Goal: Task Accomplishment & Management: Complete application form

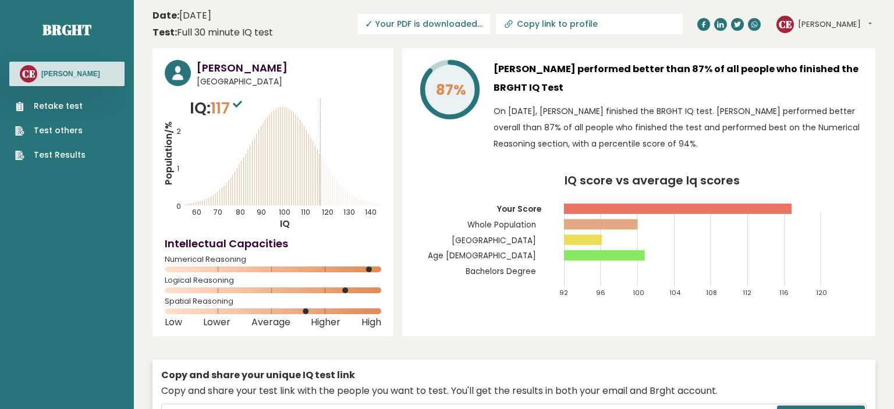
drag, startPoint x: 604, startPoint y: 22, endPoint x: 508, endPoint y: 36, distance: 96.5
click at [517, 29] on input "Copy link to profile" at bounding box center [596, 23] width 158 height 9
type input "https://brght.org/profile/cristina-espina/?utm_source=share&utm_medium=copy&utm…"
click at [473, 235] on icon "IQ score vs average Iq scores 92 96 100 104 108 112 116 120 Your Score Whole Po…" at bounding box center [638, 241] width 449 height 133
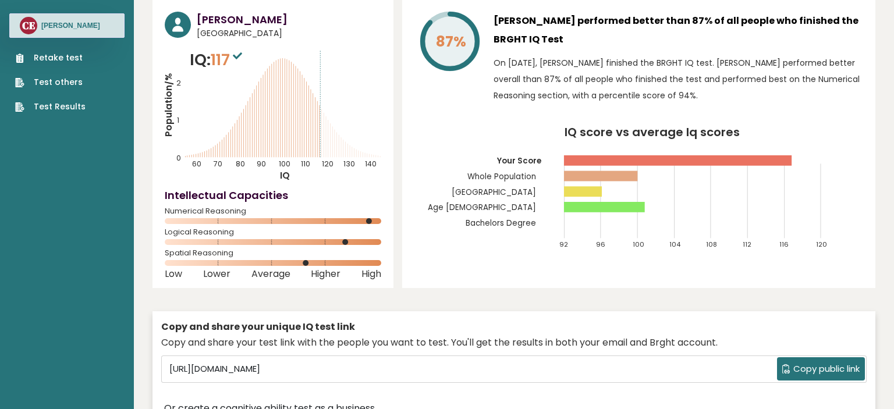
scroll to position [0, 0]
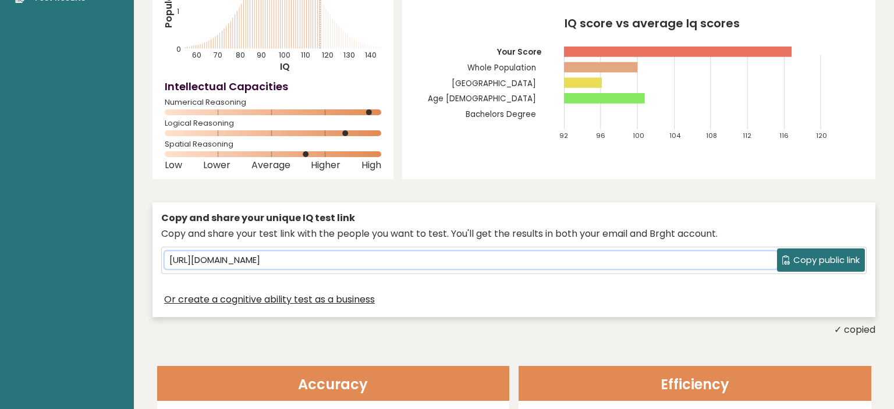
scroll to position [184, 0]
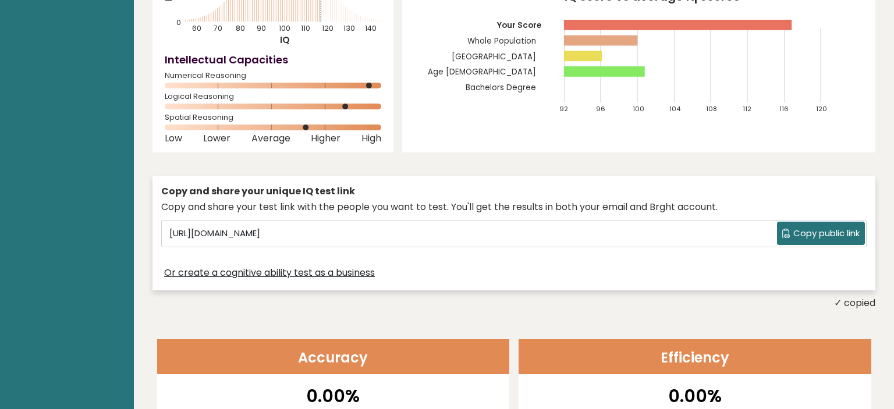
click at [800, 225] on button "Copy public link" at bounding box center [821, 233] width 88 height 23
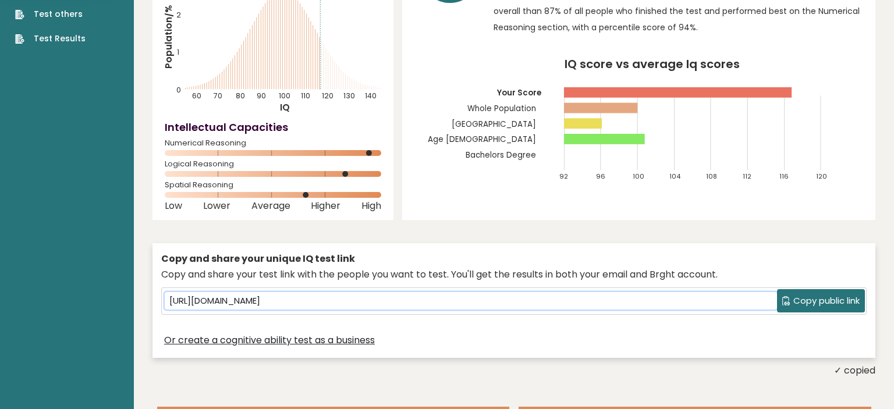
scroll to position [0, 0]
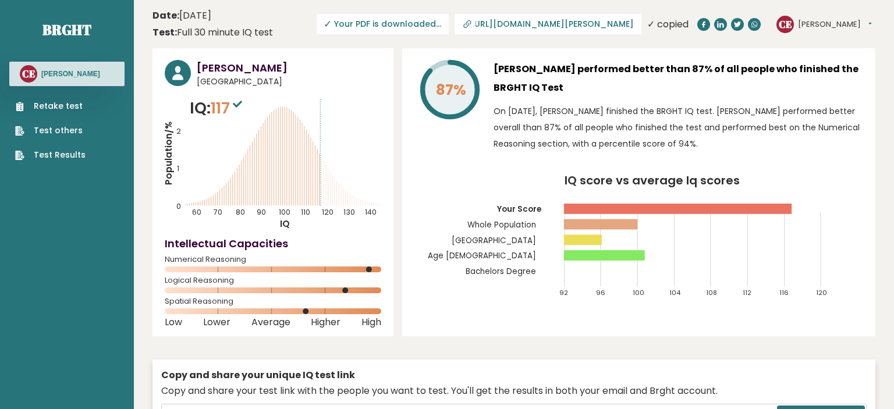
click at [407, 27] on span "✓ Your PDF is downloaded..." at bounding box center [383, 24] width 132 height 20
click at [71, 155] on link "Test Results" at bounding box center [50, 155] width 70 height 12
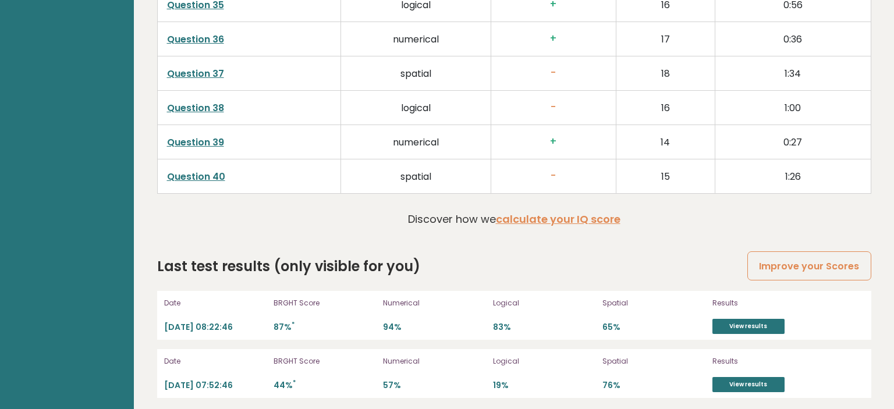
scroll to position [3067, 0]
click at [718, 324] on link "View results" at bounding box center [748, 325] width 72 height 15
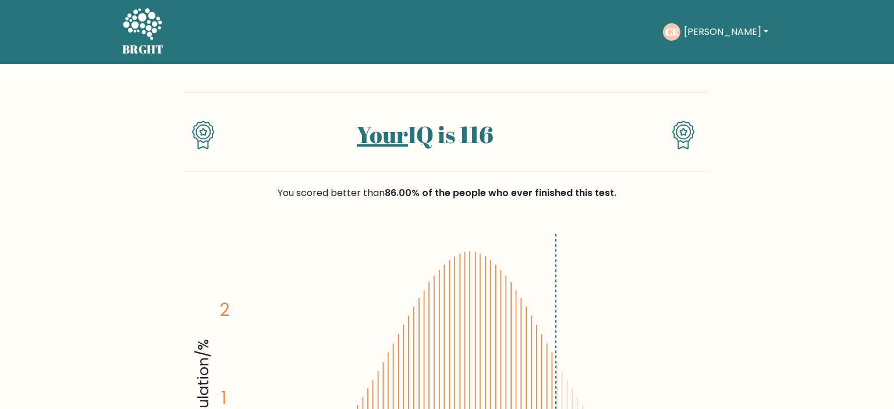
click at [712, 29] on button "[PERSON_NAME]" at bounding box center [725, 31] width 91 height 15
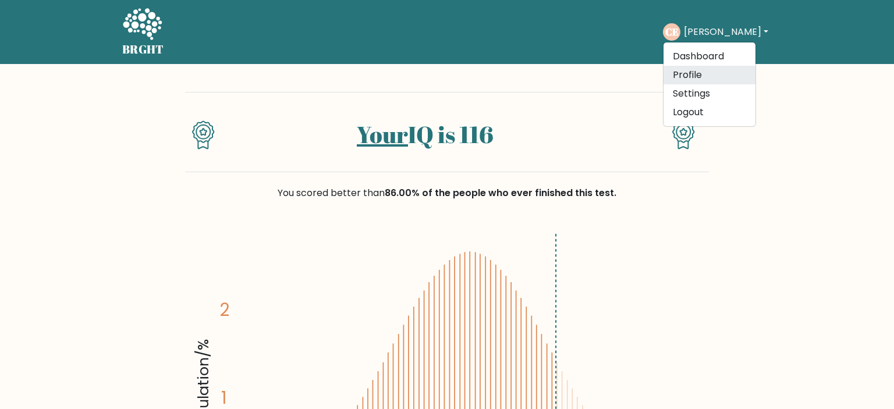
click at [701, 69] on link "Profile" at bounding box center [709, 75] width 92 height 19
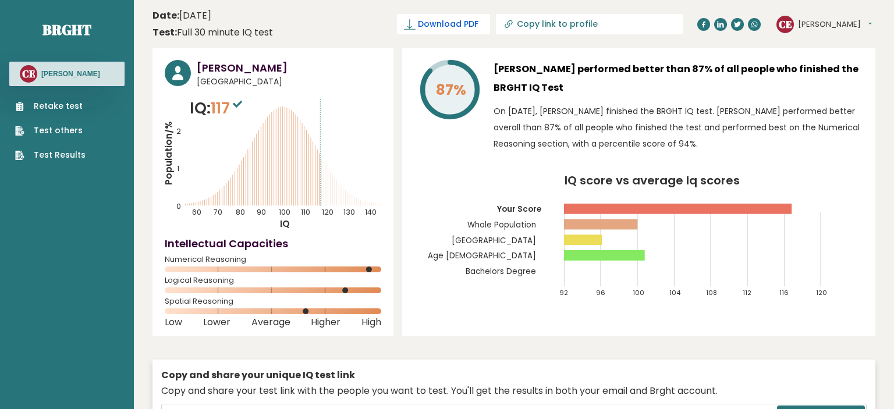
click at [466, 26] on span "Download PDF" at bounding box center [448, 24] width 61 height 12
click at [825, 23] on button "[PERSON_NAME]" at bounding box center [835, 25] width 74 height 12
click at [81, 155] on link "Test Results" at bounding box center [50, 155] width 70 height 12
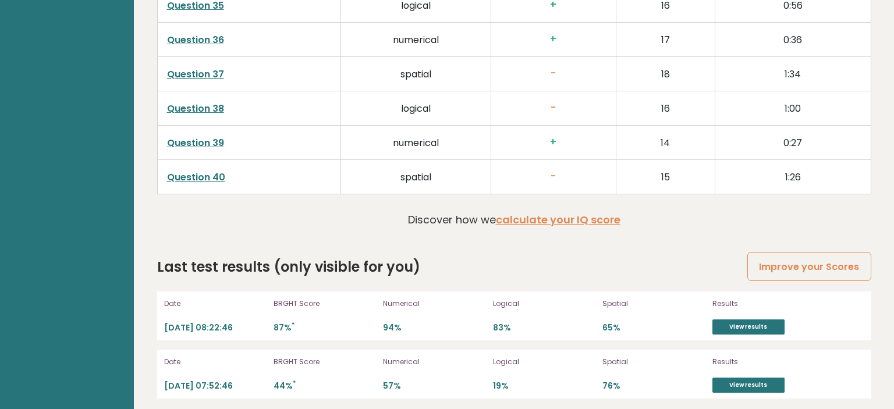
scroll to position [3053, 0]
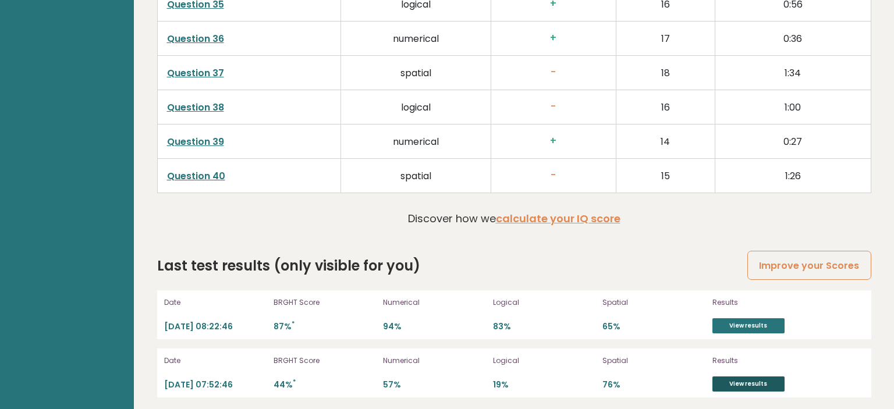
click at [723, 378] on link "View results" at bounding box center [748, 384] width 72 height 15
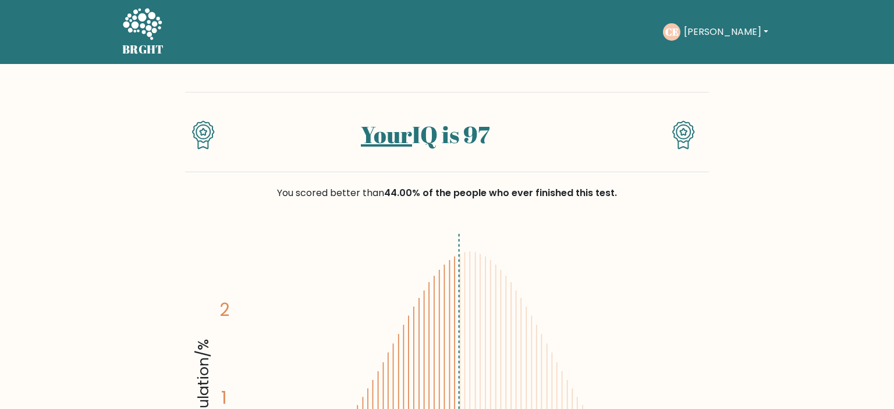
click at [377, 143] on link "Your" at bounding box center [386, 134] width 51 height 31
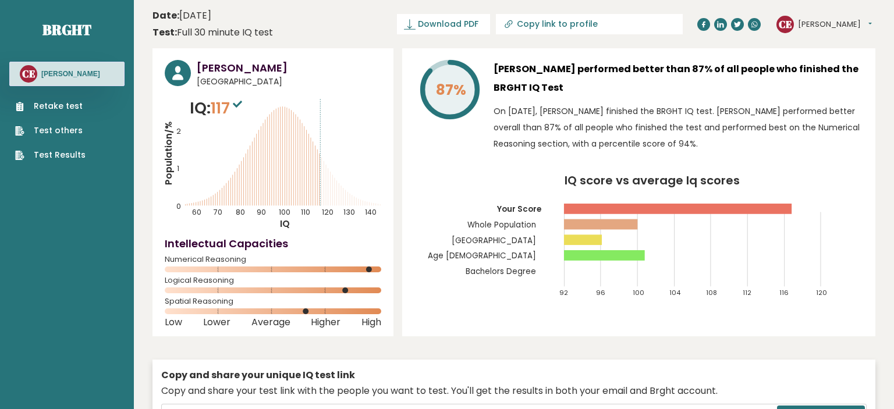
click at [836, 24] on button "Cristina" at bounding box center [835, 25] width 74 height 12
click at [818, 97] on link "Logout" at bounding box center [828, 91] width 59 height 16
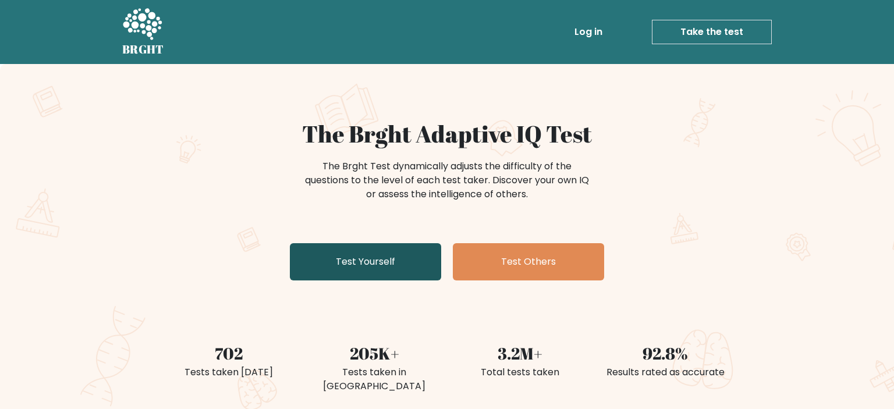
click at [416, 272] on link "Test Yourself" at bounding box center [365, 261] width 151 height 37
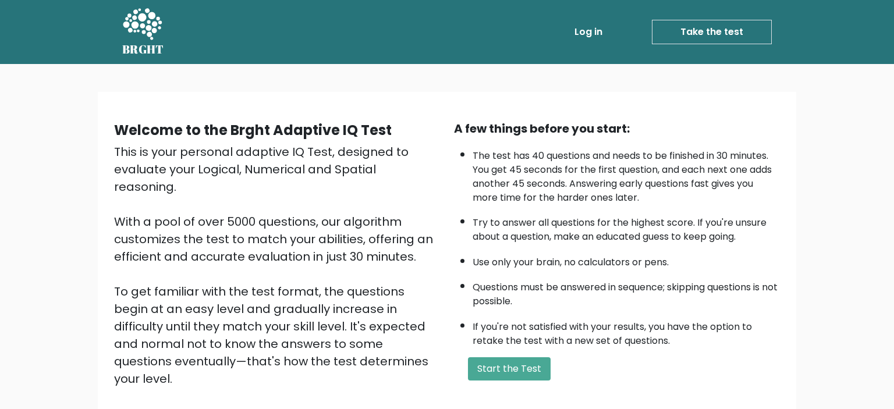
scroll to position [134, 0]
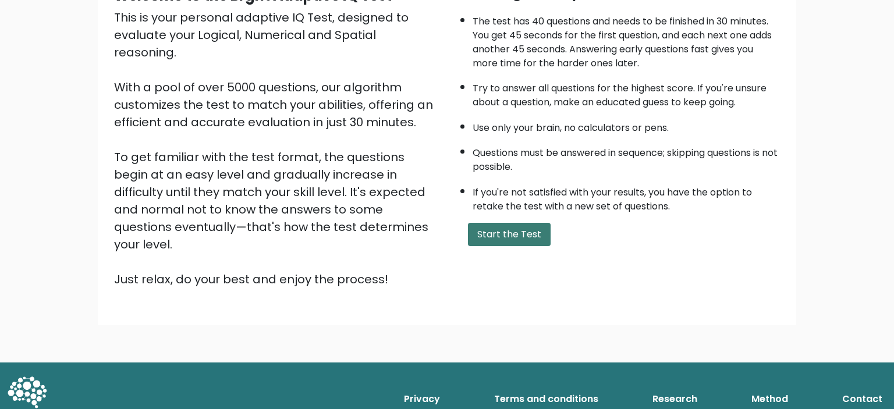
click at [492, 246] on button "Start the Test" at bounding box center [509, 234] width 83 height 23
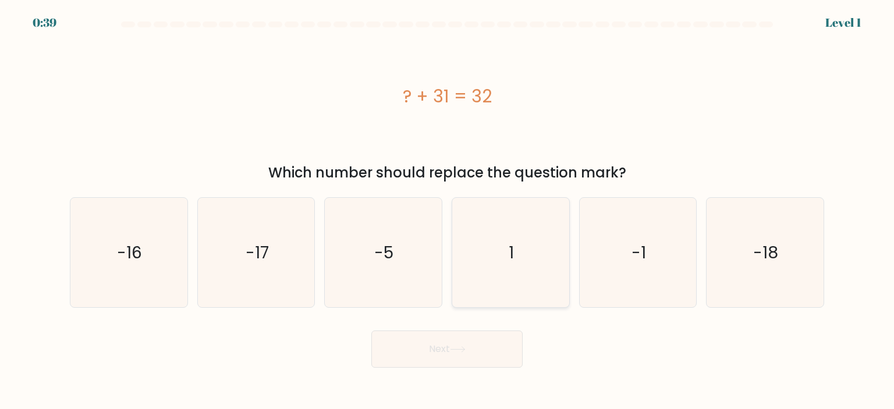
click at [474, 239] on icon "1" at bounding box center [510, 252] width 109 height 109
click at [448, 211] on input "d. 1" at bounding box center [447, 208] width 1 height 6
radio input "true"
click at [464, 350] on icon at bounding box center [457, 349] width 14 height 5
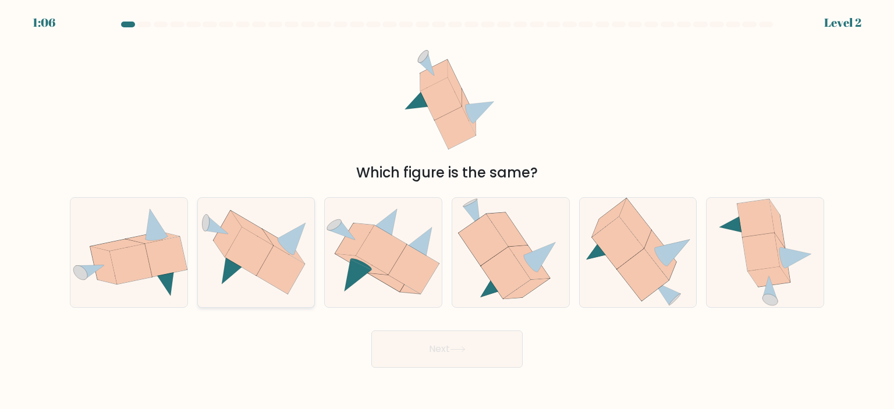
click at [278, 271] on icon at bounding box center [281, 270] width 48 height 48
click at [447, 211] on input "b." at bounding box center [447, 208] width 1 height 6
radio input "true"
click at [459, 357] on button "Next" at bounding box center [446, 349] width 151 height 37
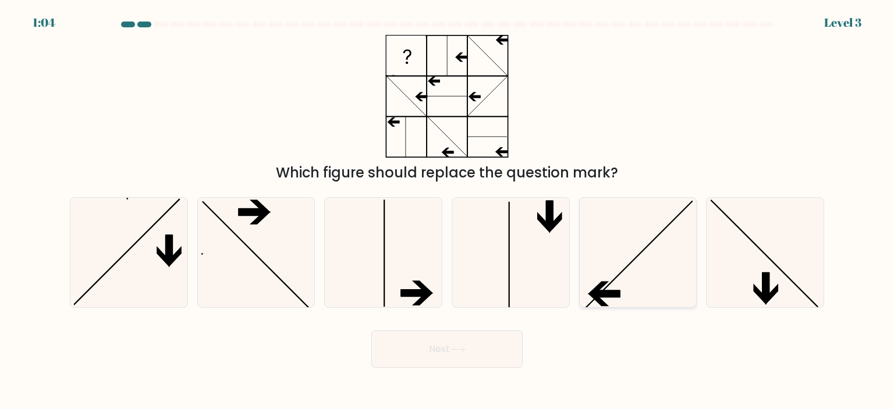
click at [635, 257] on icon at bounding box center [637, 252] width 109 height 109
click at [448, 211] on input "e." at bounding box center [447, 208] width 1 height 6
radio input "true"
click at [492, 350] on button "Next" at bounding box center [446, 349] width 151 height 37
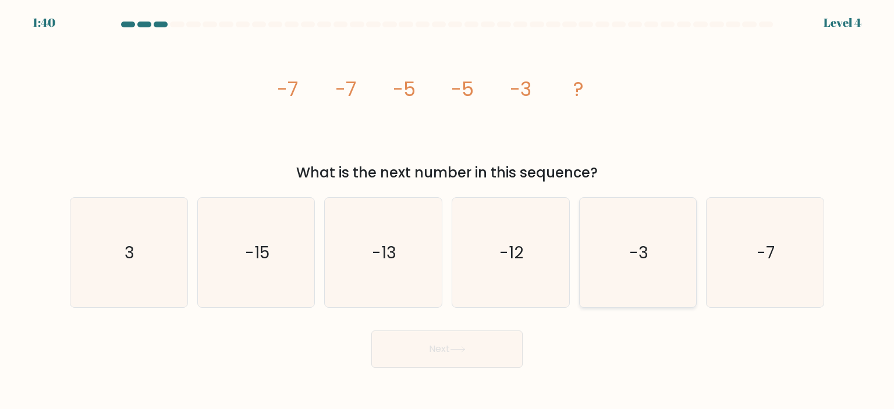
click at [642, 295] on icon "-3" at bounding box center [637, 252] width 109 height 109
click at [448, 211] on input "e. -3" at bounding box center [447, 208] width 1 height 6
radio input "true"
click at [483, 354] on button "Next" at bounding box center [446, 349] width 151 height 37
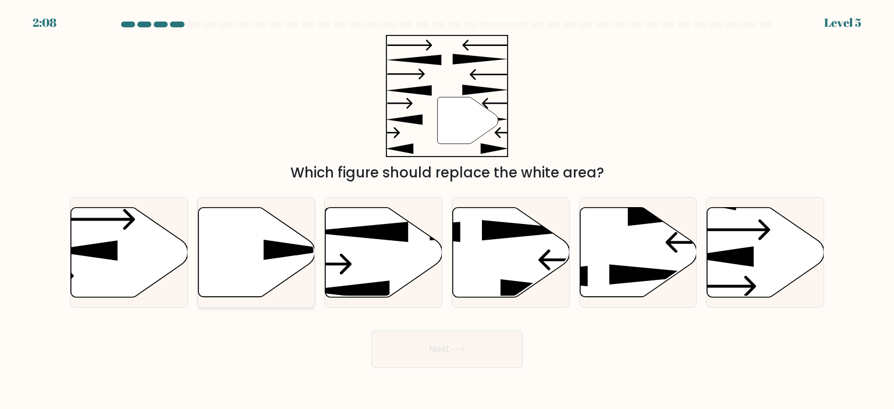
click at [292, 257] on icon at bounding box center [256, 252] width 117 height 90
click at [447, 211] on input "b." at bounding box center [447, 208] width 1 height 6
radio input "true"
click at [420, 354] on button "Next" at bounding box center [446, 349] width 151 height 37
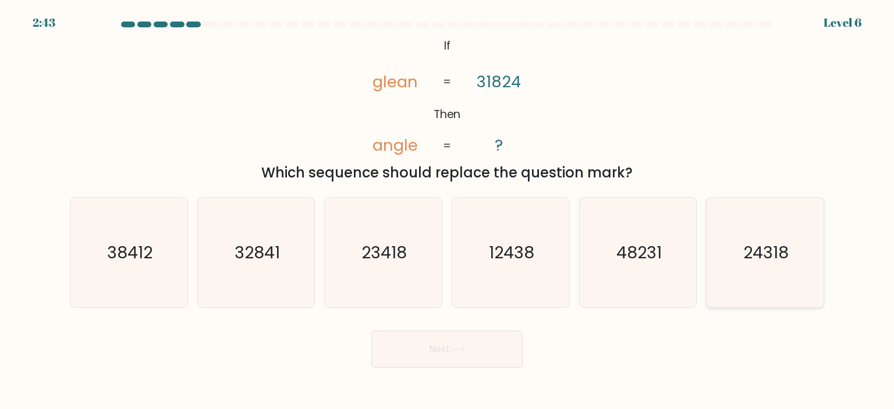
click at [746, 275] on icon "24318" at bounding box center [764, 252] width 109 height 109
click at [448, 211] on input "f. 24318" at bounding box center [447, 208] width 1 height 6
radio input "true"
click at [512, 355] on button "Next" at bounding box center [446, 349] width 151 height 37
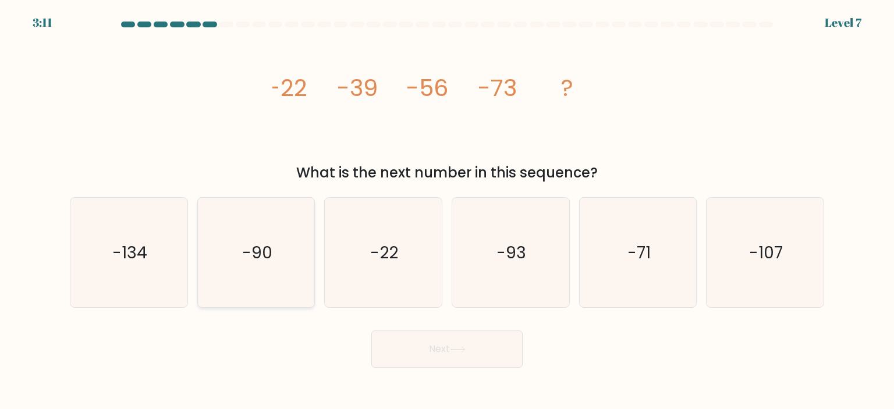
click at [239, 239] on icon "-90" at bounding box center [255, 252] width 109 height 109
click at [447, 211] on input "b. -90" at bounding box center [447, 208] width 1 height 6
radio input "true"
click at [431, 350] on button "Next" at bounding box center [446, 349] width 151 height 37
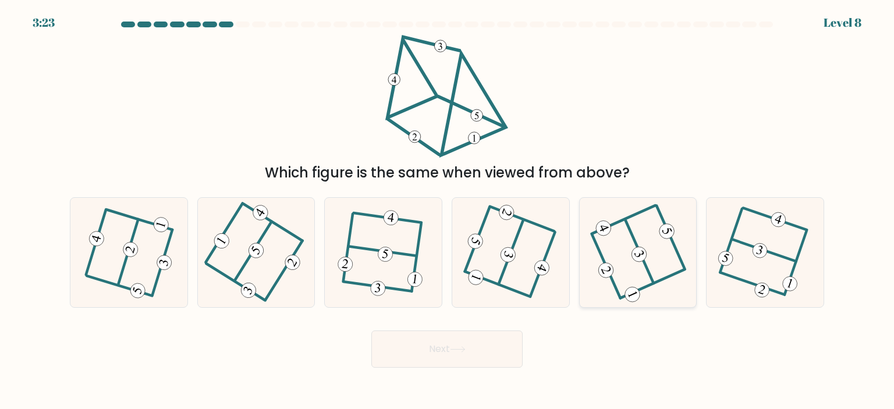
drag, startPoint x: 651, startPoint y: 267, endPoint x: 643, endPoint y: 291, distance: 26.0
click at [651, 267] on icon at bounding box center [638, 253] width 88 height 88
click at [448, 211] on input "e." at bounding box center [447, 208] width 1 height 6
radio input "true"
click at [513, 354] on button "Next" at bounding box center [446, 349] width 151 height 37
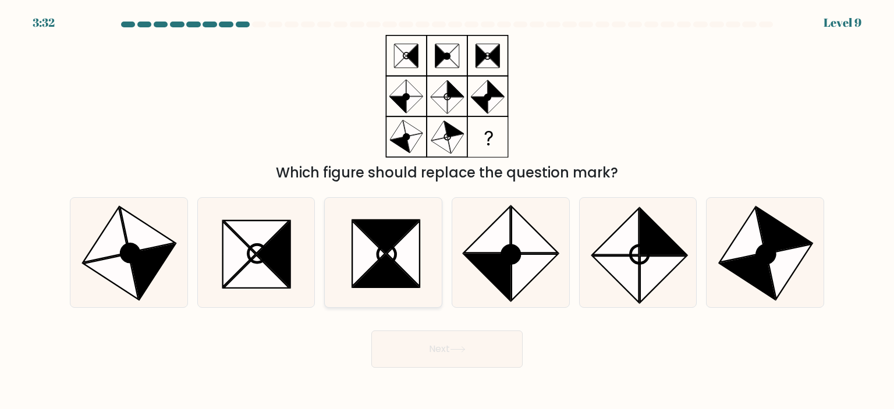
click at [396, 255] on icon at bounding box center [387, 255] width 18 height 18
click at [447, 211] on input "c." at bounding box center [447, 208] width 1 height 6
radio input "true"
click at [430, 347] on button "Next" at bounding box center [446, 349] width 151 height 37
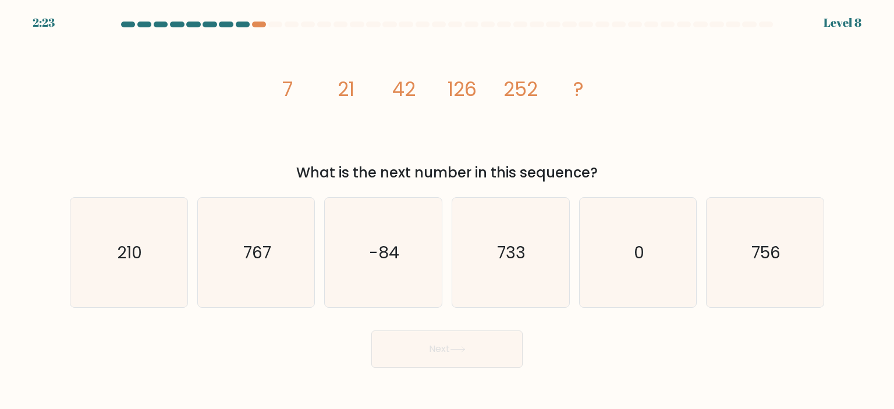
drag, startPoint x: 760, startPoint y: 296, endPoint x: 516, endPoint y: 332, distance: 246.5
click at [759, 296] on icon "756" at bounding box center [764, 252] width 109 height 109
click at [448, 211] on input "f. 756" at bounding box center [447, 208] width 1 height 6
radio input "true"
click at [486, 339] on button "Next" at bounding box center [446, 349] width 151 height 37
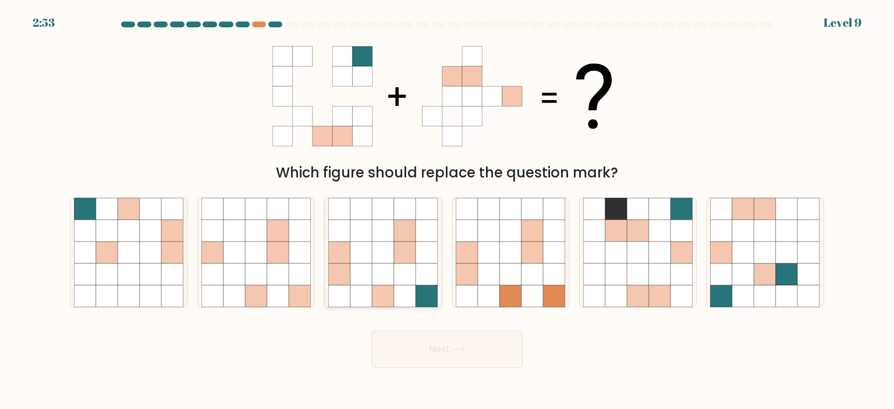
click at [365, 278] on icon at bounding box center [361, 275] width 22 height 22
click at [447, 211] on input "c." at bounding box center [447, 208] width 1 height 6
radio input "true"
click at [432, 349] on button "Next" at bounding box center [446, 349] width 151 height 37
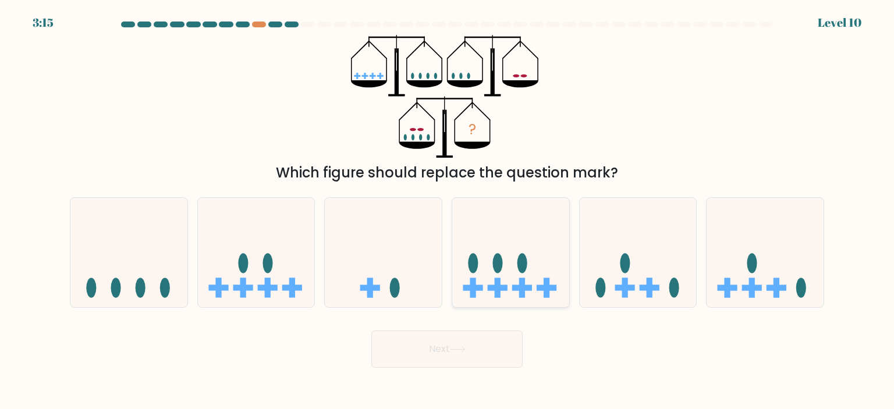
click at [505, 278] on icon at bounding box center [510, 252] width 117 height 97
click at [448, 211] on input "d." at bounding box center [447, 208] width 1 height 6
radio input "true"
click at [460, 359] on button "Next" at bounding box center [446, 349] width 151 height 37
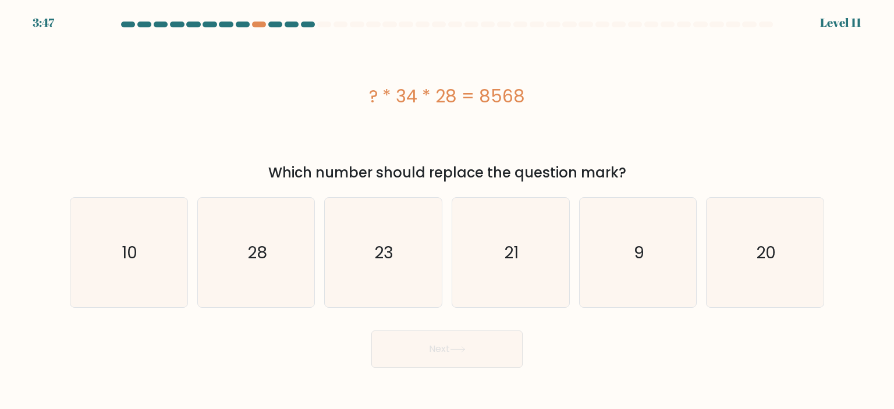
click at [528, 55] on div "? * 34 * 28 = 8568" at bounding box center [447, 96] width 754 height 123
click at [614, 252] on icon "9" at bounding box center [637, 252] width 109 height 109
click at [448, 211] on input "e. 9" at bounding box center [447, 208] width 1 height 6
radio input "true"
click at [449, 364] on button "Next" at bounding box center [446, 349] width 151 height 37
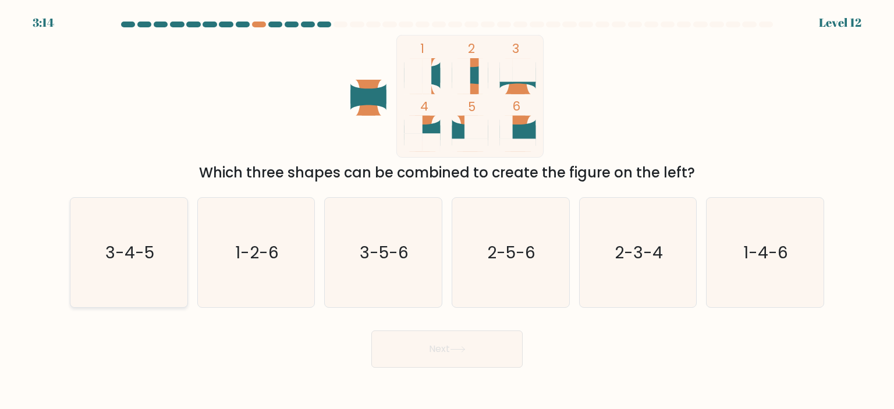
click at [155, 289] on icon "3-4-5" at bounding box center [128, 252] width 109 height 109
click at [447, 211] on input "a. 3-4-5" at bounding box center [447, 208] width 1 height 6
radio input "true"
click at [461, 342] on button "Next" at bounding box center [446, 349] width 151 height 37
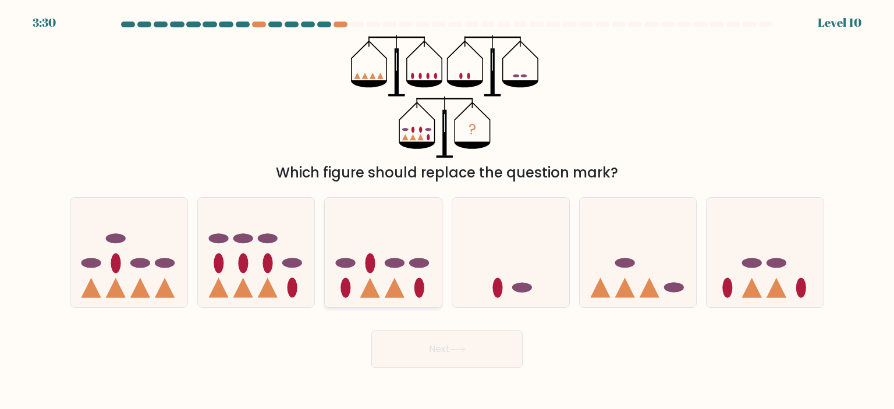
drag, startPoint x: 377, startPoint y: 247, endPoint x: 416, endPoint y: 300, distance: 66.2
click at [377, 247] on icon at bounding box center [383, 252] width 117 height 97
click at [447, 211] on input "c." at bounding box center [447, 208] width 1 height 6
radio input "true"
click at [427, 352] on button "Next" at bounding box center [446, 349] width 151 height 37
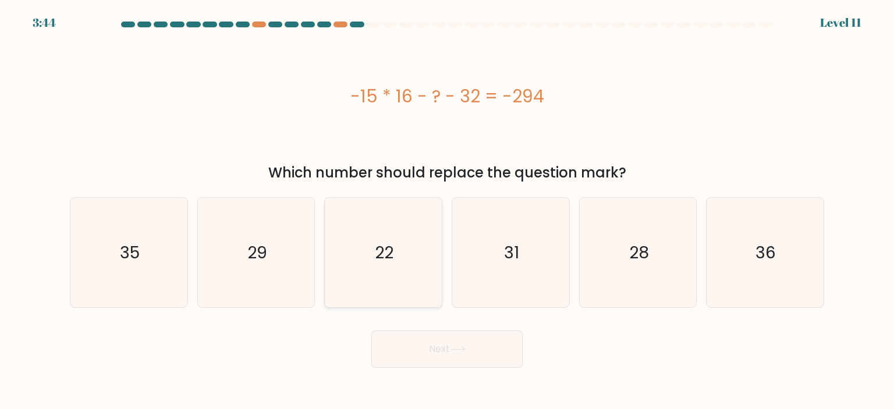
drag, startPoint x: 402, startPoint y: 262, endPoint x: 432, endPoint y: 324, distance: 68.2
click at [402, 263] on icon "22" at bounding box center [382, 252] width 109 height 109
click at [447, 211] on input "c. 22" at bounding box center [447, 208] width 1 height 6
radio input "true"
click at [443, 357] on button "Next" at bounding box center [446, 349] width 151 height 37
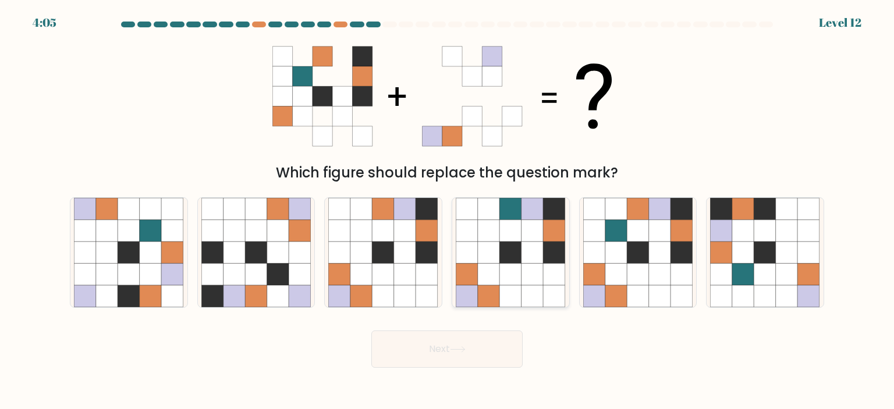
click at [511, 294] on icon at bounding box center [511, 296] width 22 height 22
click at [448, 211] on input "d." at bounding box center [447, 208] width 1 height 6
radio input "true"
click at [465, 355] on button "Next" at bounding box center [446, 349] width 151 height 37
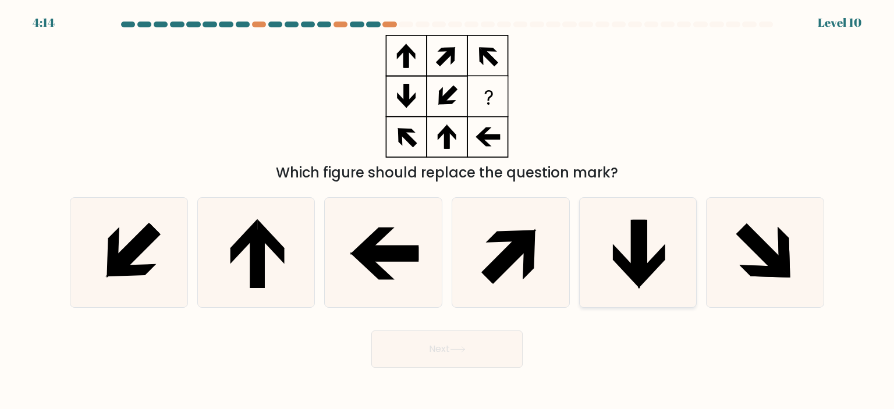
drag, startPoint x: 654, startPoint y: 239, endPoint x: 584, endPoint y: 283, distance: 82.2
click at [654, 240] on icon at bounding box center [637, 252] width 109 height 109
click at [448, 211] on input "e." at bounding box center [447, 208] width 1 height 6
radio input "true"
click at [499, 344] on button "Next" at bounding box center [446, 349] width 151 height 37
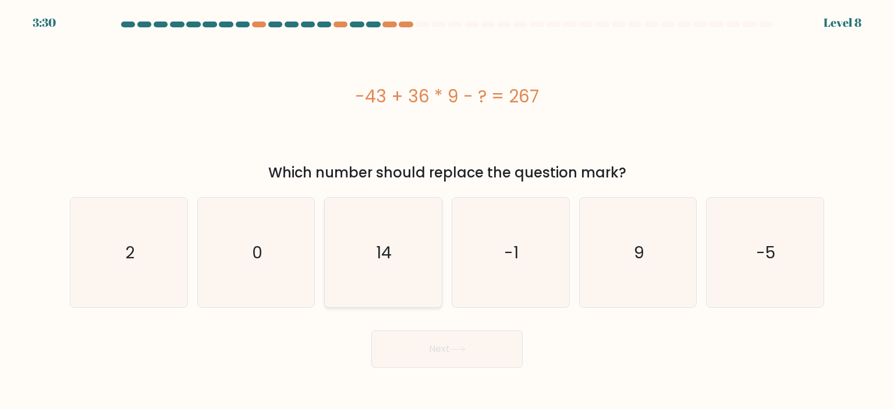
drag, startPoint x: 357, startPoint y: 288, endPoint x: 365, endPoint y: 300, distance: 14.9
click at [357, 288] on icon "14" at bounding box center [382, 252] width 109 height 109
click at [447, 211] on input "c. 14" at bounding box center [447, 208] width 1 height 6
radio input "true"
click at [421, 361] on button "Next" at bounding box center [446, 349] width 151 height 37
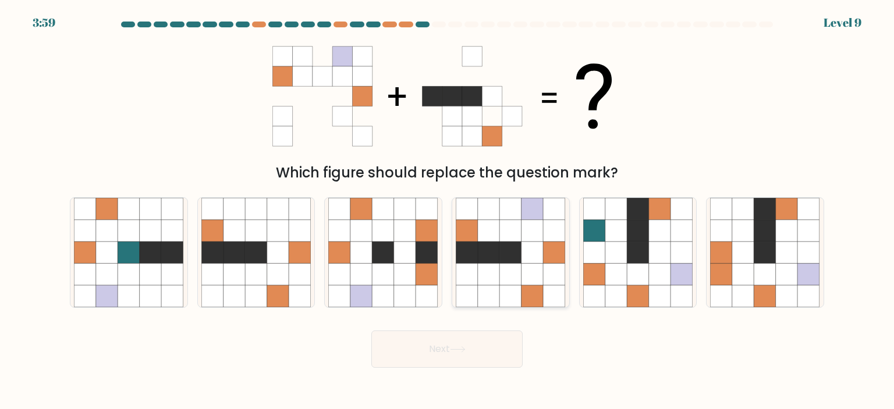
click at [542, 290] on icon at bounding box center [532, 296] width 22 height 22
click at [448, 211] on input "d." at bounding box center [447, 208] width 1 height 6
radio input "true"
click at [498, 357] on button "Next" at bounding box center [446, 349] width 151 height 37
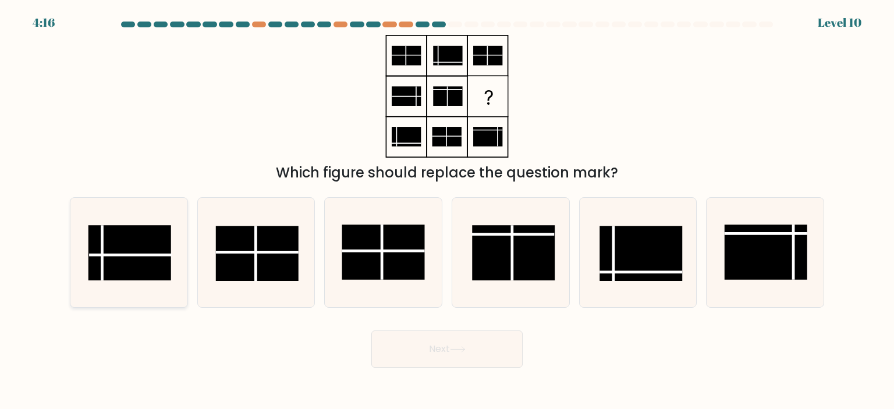
click at [136, 275] on rect at bounding box center [129, 252] width 83 height 55
click at [447, 211] on input "a." at bounding box center [447, 208] width 1 height 6
radio input "true"
click at [420, 347] on button "Next" at bounding box center [446, 349] width 151 height 37
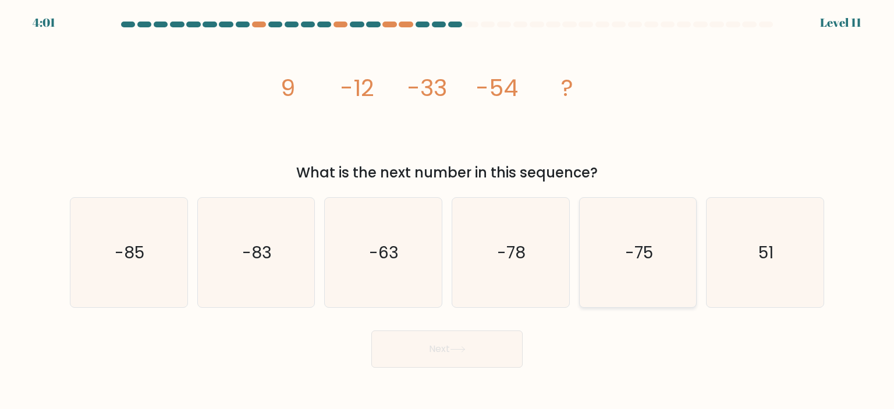
click at [597, 270] on icon "-75" at bounding box center [637, 252] width 109 height 109
click at [448, 211] on input "e. -75" at bounding box center [447, 208] width 1 height 6
radio input "true"
click at [455, 354] on button "Next" at bounding box center [446, 349] width 151 height 37
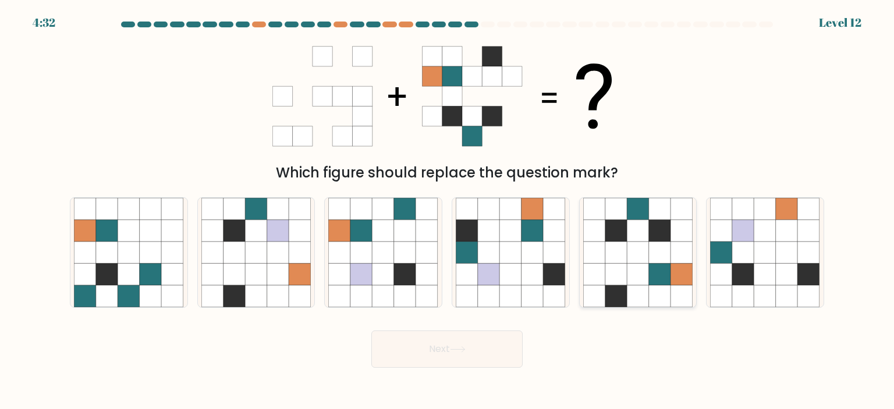
click at [640, 294] on icon at bounding box center [638, 296] width 22 height 22
click at [448, 211] on input "e." at bounding box center [447, 208] width 1 height 6
radio input "true"
click at [503, 345] on button "Next" at bounding box center [446, 349] width 151 height 37
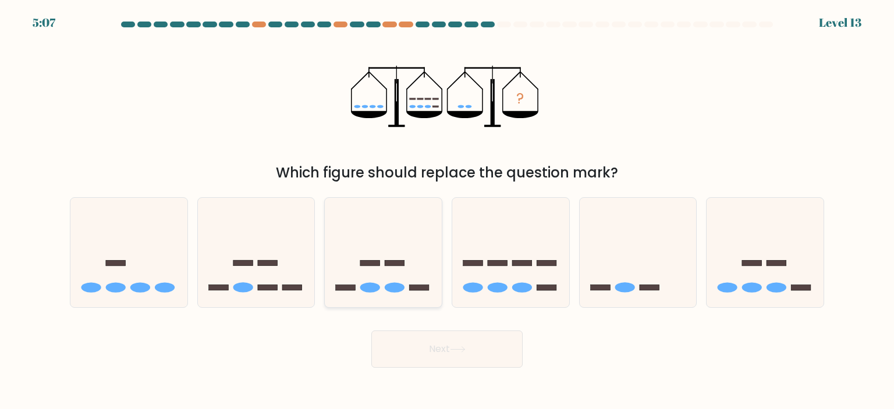
drag, startPoint x: 370, startPoint y: 240, endPoint x: 374, endPoint y: 247, distance: 8.1
click at [370, 240] on icon at bounding box center [383, 252] width 117 height 97
click at [447, 211] on input "c." at bounding box center [447, 208] width 1 height 6
radio input "true"
click at [441, 359] on button "Next" at bounding box center [446, 349] width 151 height 37
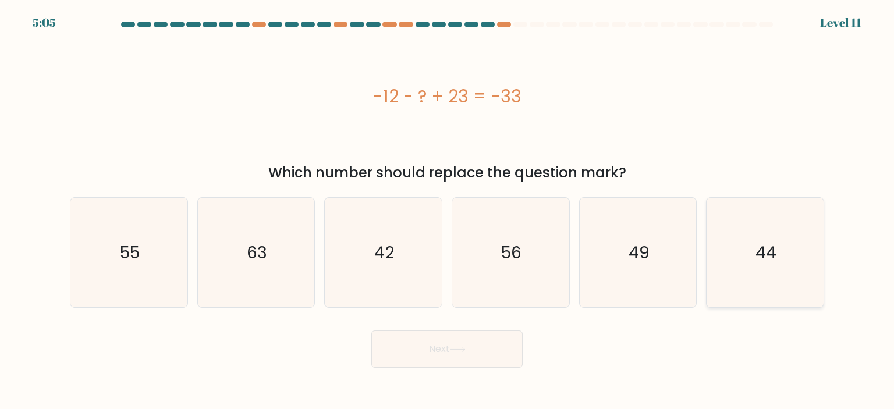
click at [758, 220] on icon "44" at bounding box center [764, 252] width 109 height 109
click at [448, 211] on input "f. 44" at bounding box center [447, 208] width 1 height 6
radio input "true"
click at [440, 352] on button "Next" at bounding box center [446, 349] width 151 height 37
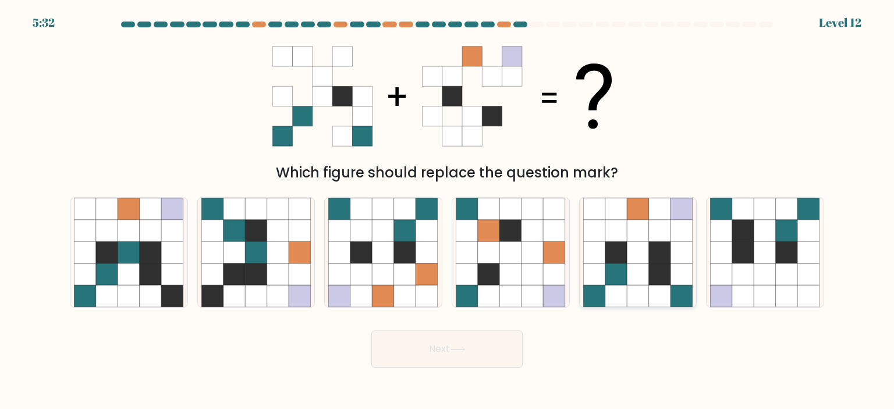
click at [612, 283] on icon at bounding box center [616, 275] width 22 height 22
click at [448, 211] on input "e." at bounding box center [447, 208] width 1 height 6
radio input "true"
click at [494, 355] on button "Next" at bounding box center [446, 349] width 151 height 37
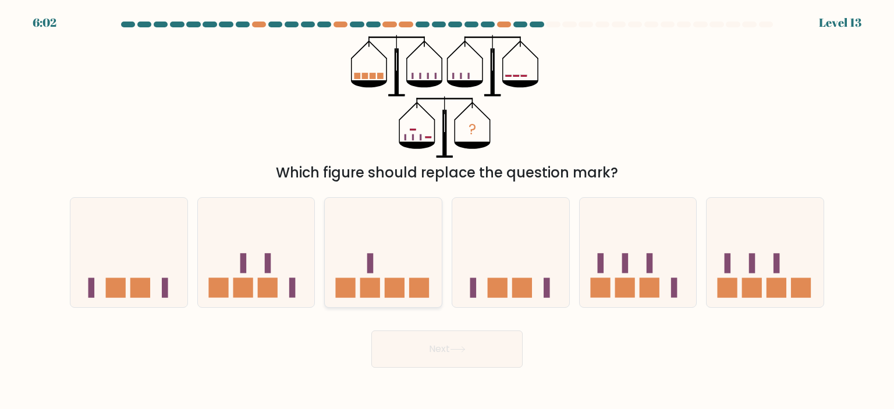
click at [395, 295] on rect at bounding box center [395, 288] width 20 height 20
click at [447, 211] on input "c." at bounding box center [447, 208] width 1 height 6
radio input "true"
click at [430, 370] on body "5:59 Level 13" at bounding box center [447, 204] width 894 height 409
click at [420, 347] on button "Next" at bounding box center [446, 349] width 151 height 37
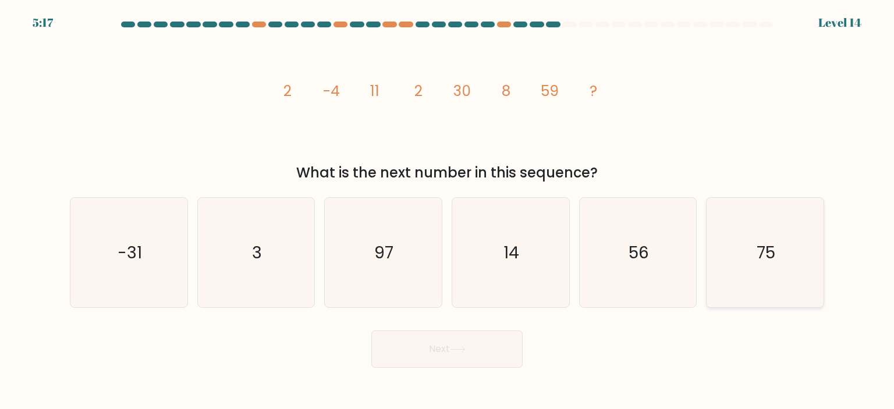
click at [734, 271] on icon "75" at bounding box center [764, 252] width 109 height 109
click at [448, 211] on input "f. 75" at bounding box center [447, 208] width 1 height 6
radio input "true"
click at [481, 347] on button "Next" at bounding box center [446, 349] width 151 height 37
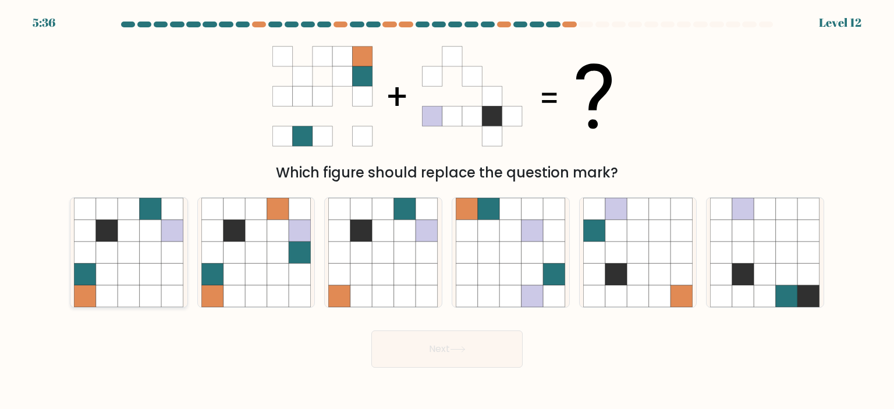
click at [154, 285] on icon at bounding box center [151, 275] width 22 height 22
click at [447, 211] on input "a." at bounding box center [447, 208] width 1 height 6
radio input "true"
click at [415, 357] on button "Next" at bounding box center [446, 349] width 151 height 37
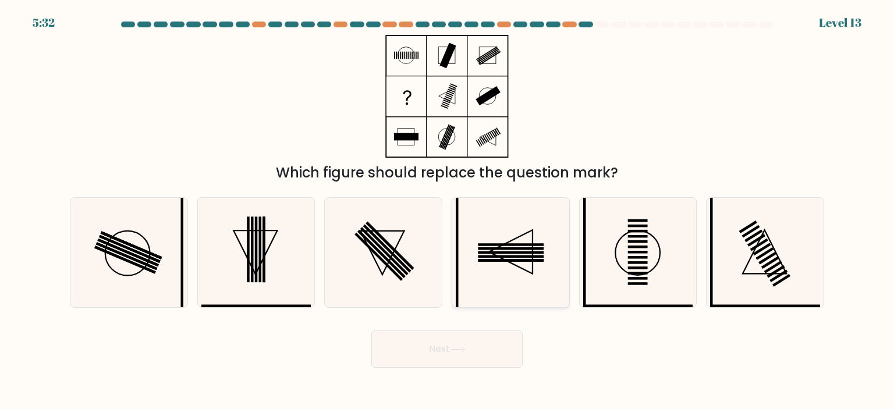
click at [541, 257] on rect at bounding box center [511, 256] width 66 height 3
click at [448, 211] on input "d." at bounding box center [447, 208] width 1 height 6
radio input "true"
click at [451, 343] on button "Next" at bounding box center [446, 349] width 151 height 37
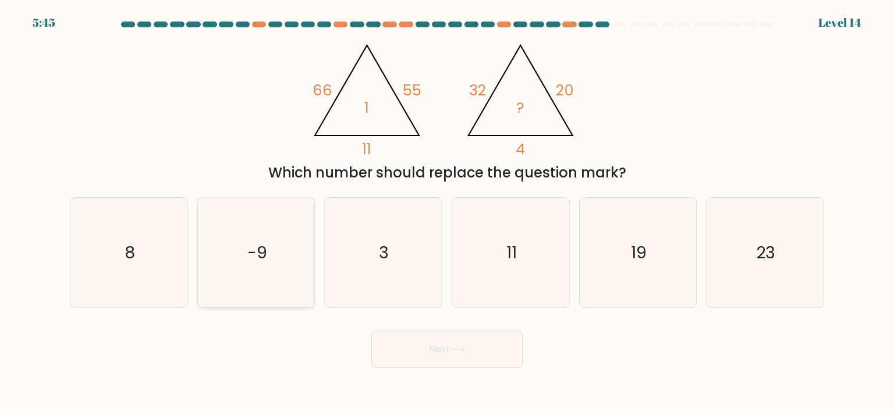
click at [266, 275] on icon "-9" at bounding box center [255, 252] width 109 height 109
click at [447, 211] on input "b. -9" at bounding box center [447, 208] width 1 height 6
radio input "true"
click at [474, 340] on button "Next" at bounding box center [446, 349] width 151 height 37
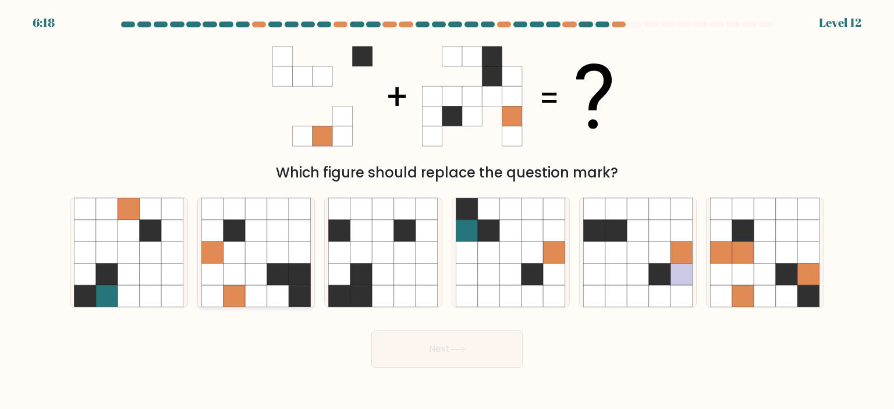
click at [249, 267] on icon at bounding box center [256, 275] width 22 height 22
click at [447, 211] on input "b." at bounding box center [447, 208] width 1 height 6
radio input "true"
click at [404, 350] on button "Next" at bounding box center [446, 349] width 151 height 37
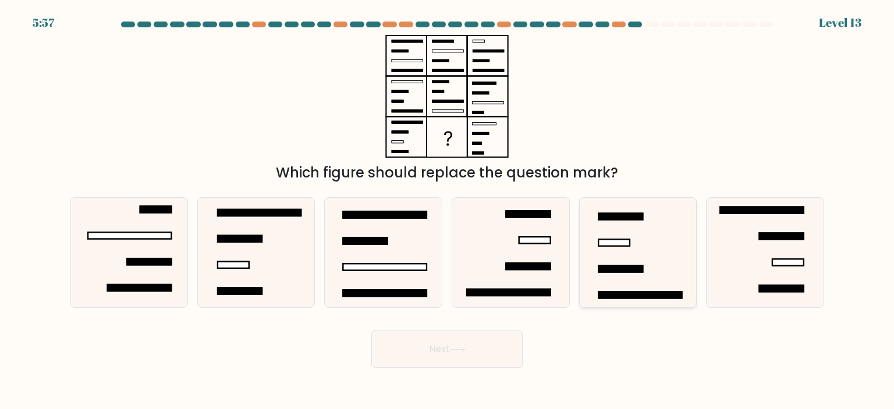
click at [586, 268] on icon at bounding box center [637, 252] width 109 height 109
click at [448, 211] on input "e." at bounding box center [447, 208] width 1 height 6
radio input "true"
click at [473, 360] on button "Next" at bounding box center [446, 349] width 151 height 37
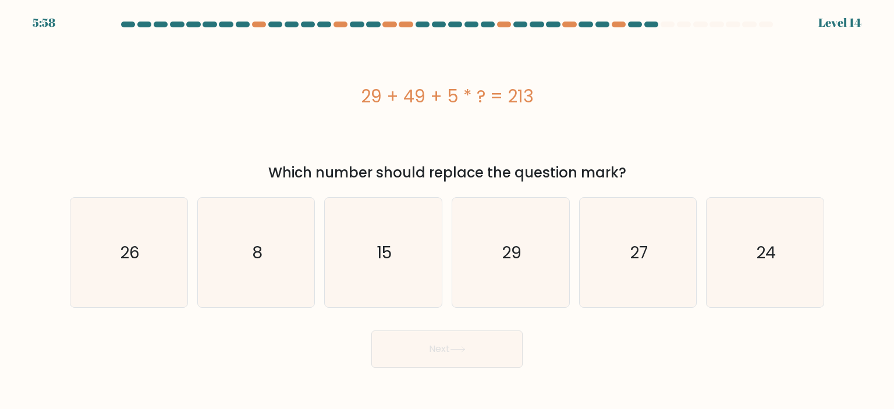
click at [281, 105] on div "29 + 49 + 5 * ? = 213" at bounding box center [447, 96] width 754 height 26
click at [659, 254] on icon "27" at bounding box center [637, 252] width 109 height 109
click at [448, 211] on input "e. 27" at bounding box center [447, 208] width 1 height 6
radio input "true"
click at [466, 346] on button "Next" at bounding box center [446, 349] width 151 height 37
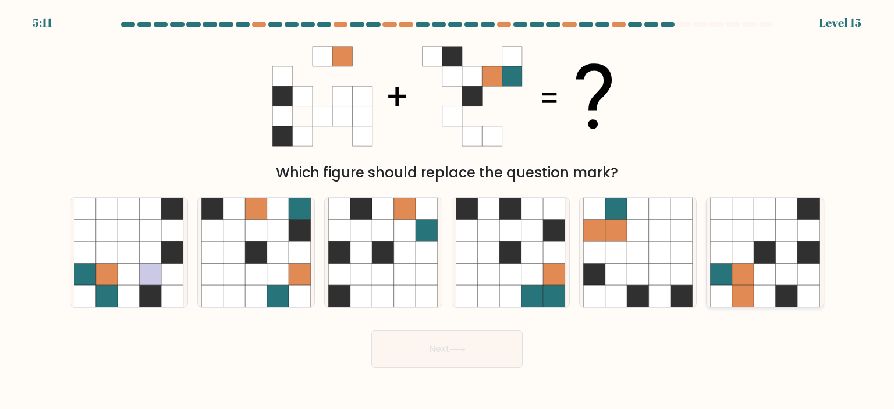
drag, startPoint x: 792, startPoint y: 257, endPoint x: 748, endPoint y: 267, distance: 44.6
click at [776, 260] on icon at bounding box center [787, 253] width 22 height 22
click at [464, 353] on icon at bounding box center [458, 349] width 16 height 6
drag, startPoint x: 780, startPoint y: 267, endPoint x: 767, endPoint y: 270, distance: 13.3
click at [780, 267] on icon at bounding box center [787, 275] width 22 height 22
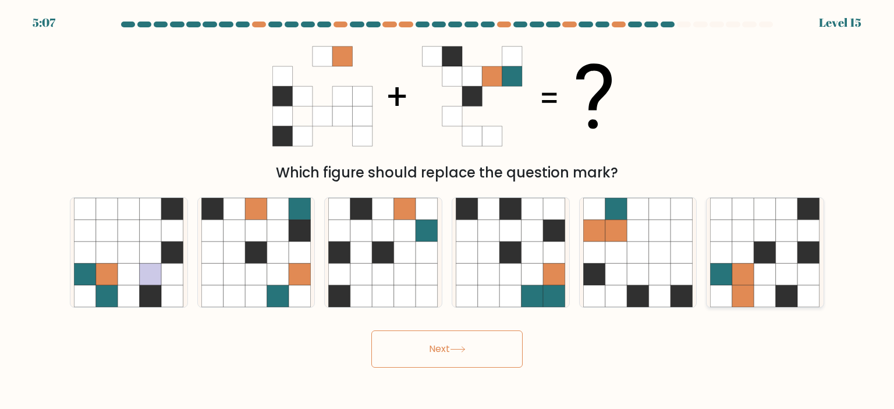
click at [448, 211] on input "f." at bounding box center [447, 208] width 1 height 6
radio input "true"
click at [432, 353] on button "Next" at bounding box center [446, 349] width 151 height 37
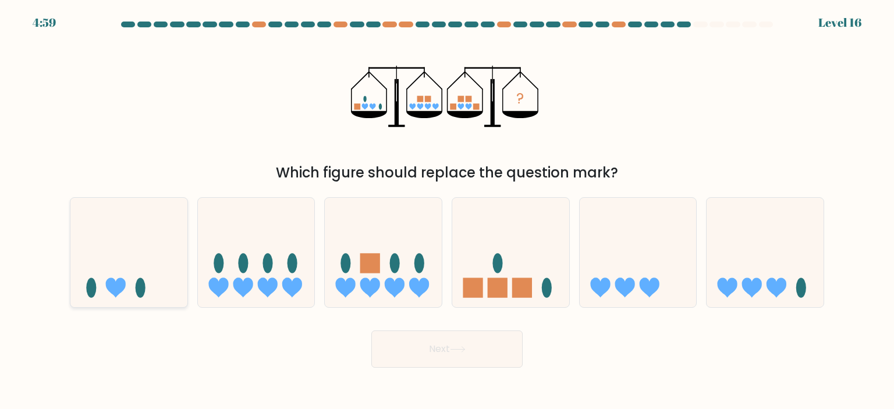
click at [141, 268] on icon at bounding box center [128, 252] width 117 height 97
click at [447, 211] on input "a." at bounding box center [447, 208] width 1 height 6
radio input "true"
click at [456, 359] on button "Next" at bounding box center [446, 349] width 151 height 37
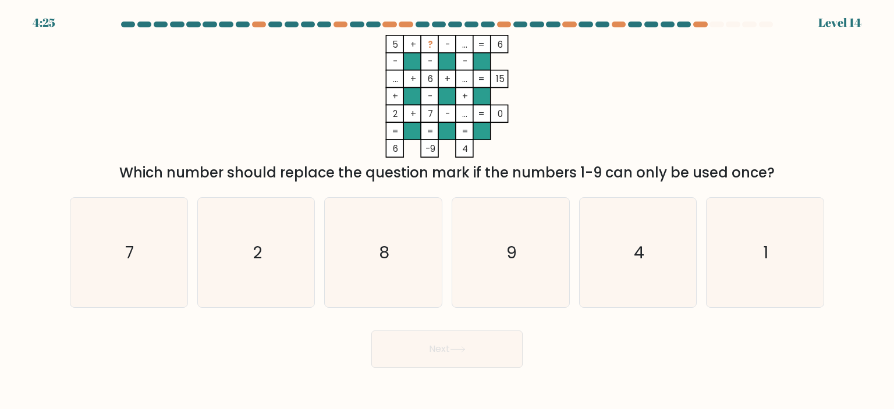
drag, startPoint x: 233, startPoint y: 226, endPoint x: 397, endPoint y: 317, distance: 187.6
click at [233, 227] on icon "2" at bounding box center [255, 252] width 109 height 109
click at [447, 211] on input "b. 2" at bounding box center [447, 208] width 1 height 6
radio input "true"
click at [434, 344] on button "Next" at bounding box center [446, 349] width 151 height 37
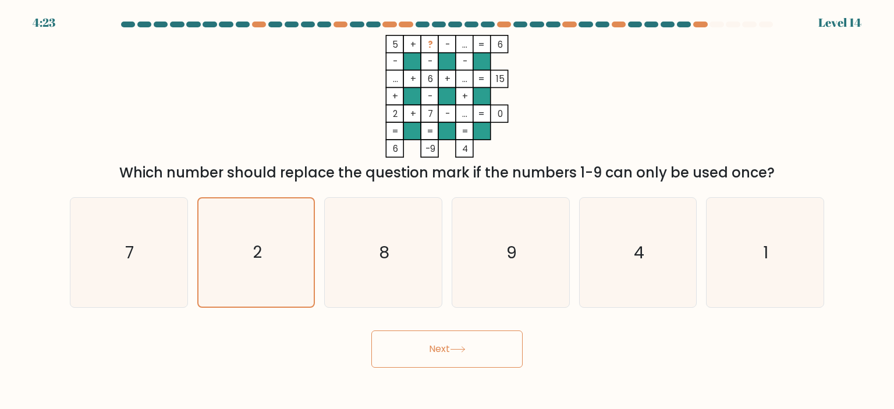
click at [434, 358] on button "Next" at bounding box center [446, 349] width 151 height 37
click at [281, 258] on icon "2" at bounding box center [256, 252] width 108 height 108
click at [447, 211] on input "b. 2" at bounding box center [447, 208] width 1 height 6
click at [418, 354] on button "Next" at bounding box center [446, 349] width 151 height 37
click at [372, 265] on icon "8" at bounding box center [382, 252] width 109 height 109
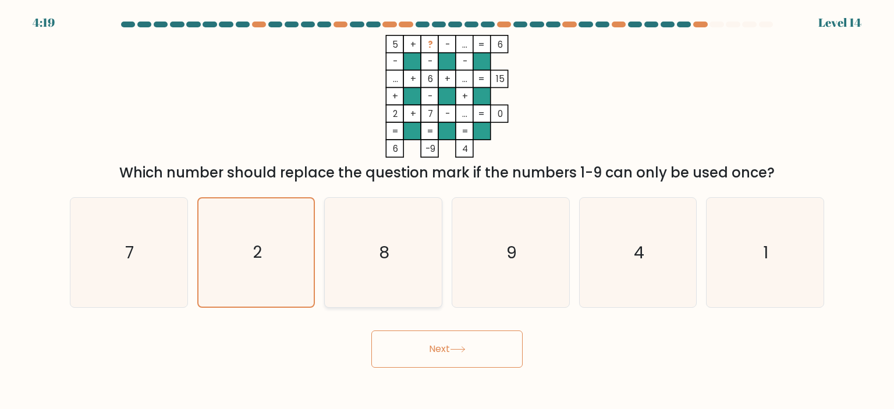
click at [447, 211] on input "c. 8" at bounding box center [447, 208] width 1 height 6
radio input "true"
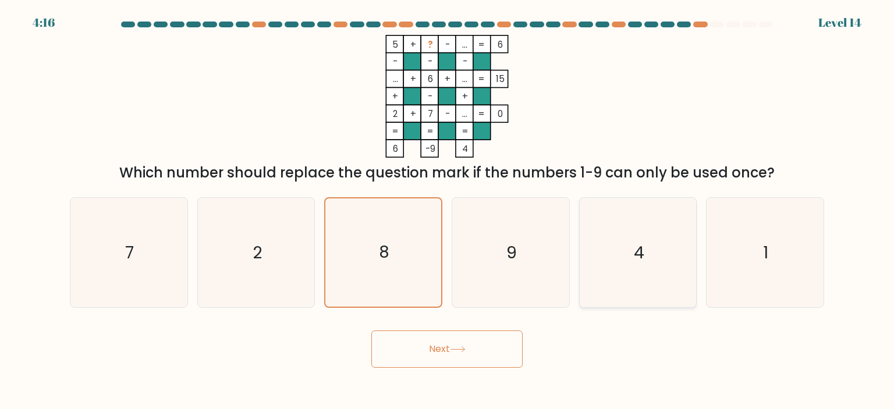
click at [641, 250] on text "4" at bounding box center [639, 252] width 10 height 23
click at [448, 211] on input "e. 4" at bounding box center [447, 208] width 1 height 6
radio input "true"
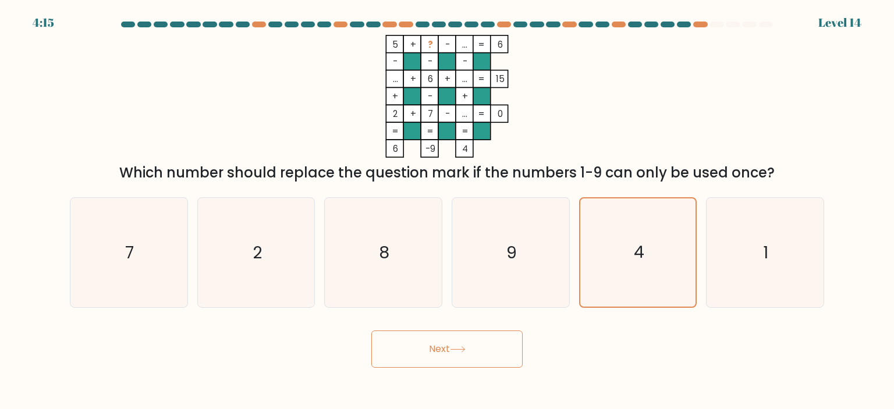
click at [480, 356] on button "Next" at bounding box center [446, 349] width 151 height 37
click at [446, 346] on button "Next" at bounding box center [446, 349] width 151 height 37
click at [446, 347] on button "Next" at bounding box center [446, 349] width 151 height 37
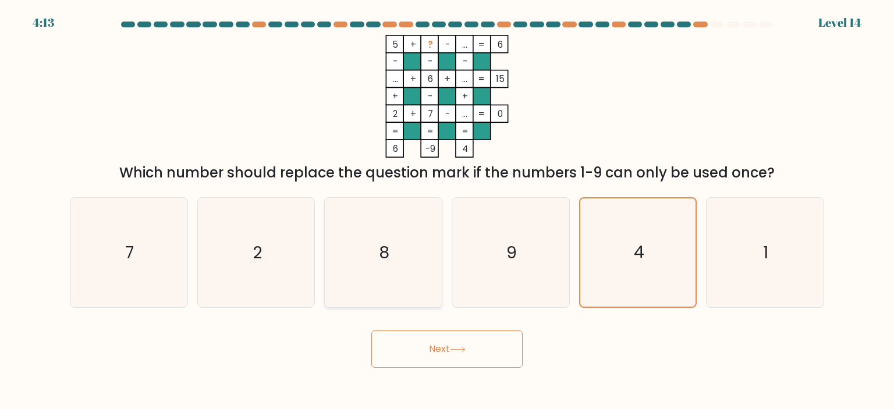
click at [339, 264] on icon "8" at bounding box center [382, 252] width 109 height 109
click at [447, 211] on input "c. 8" at bounding box center [447, 208] width 1 height 6
radio input "true"
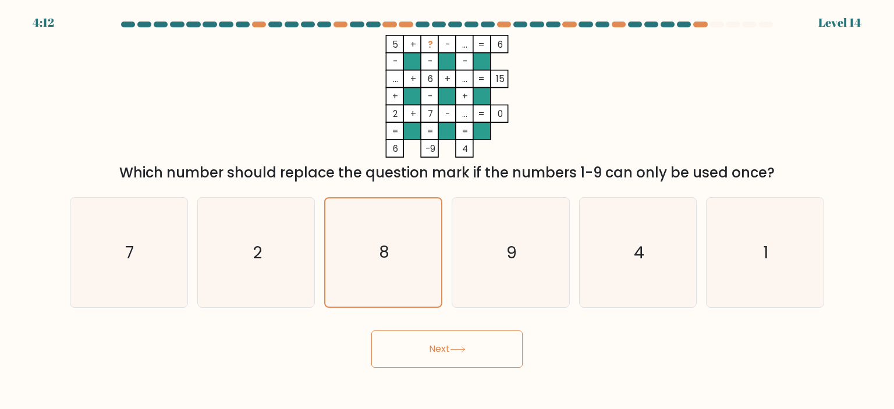
click at [414, 109] on tspan "+" at bounding box center [413, 114] width 6 height 12
click at [637, 293] on icon "4" at bounding box center [637, 252] width 109 height 109
click at [448, 211] on input "e. 4" at bounding box center [447, 208] width 1 height 6
radio input "true"
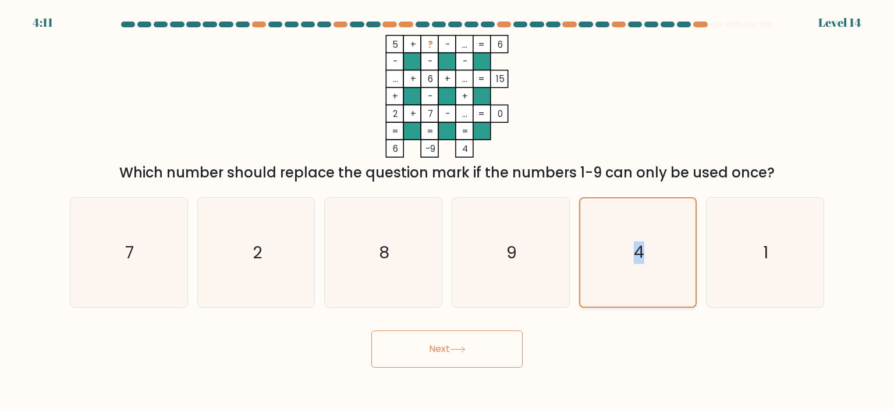
drag, startPoint x: 637, startPoint y: 293, endPoint x: 611, endPoint y: 303, distance: 27.7
click at [636, 294] on icon "4" at bounding box center [638, 252] width 108 height 108
click at [448, 211] on input "e. 4" at bounding box center [447, 208] width 1 height 6
click at [462, 361] on button "Next" at bounding box center [446, 349] width 151 height 37
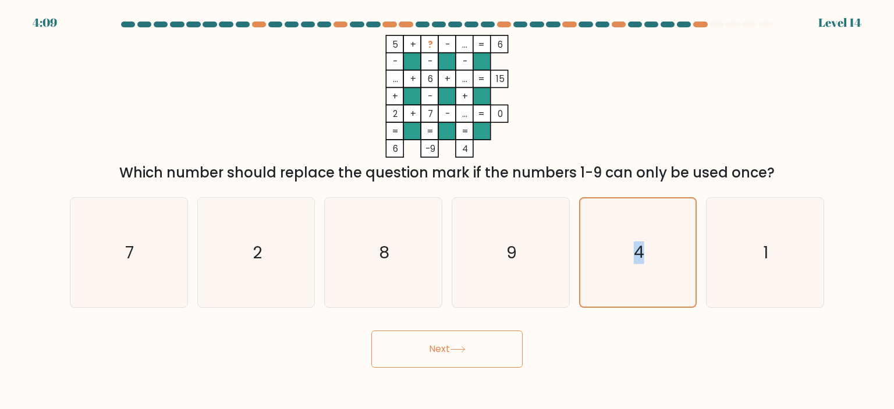
click at [462, 361] on button "Next" at bounding box center [446, 349] width 151 height 37
click at [395, 347] on button "Next" at bounding box center [446, 349] width 151 height 37
click at [300, 355] on div "Next" at bounding box center [447, 345] width 768 height 46
click at [651, 73] on div "5 + ? - ... 6 - - - ... + 6 + ... 15 + - + 2 + 7 - ... = 0 = = = = 6 -9 4 = Whi…" at bounding box center [447, 109] width 768 height 148
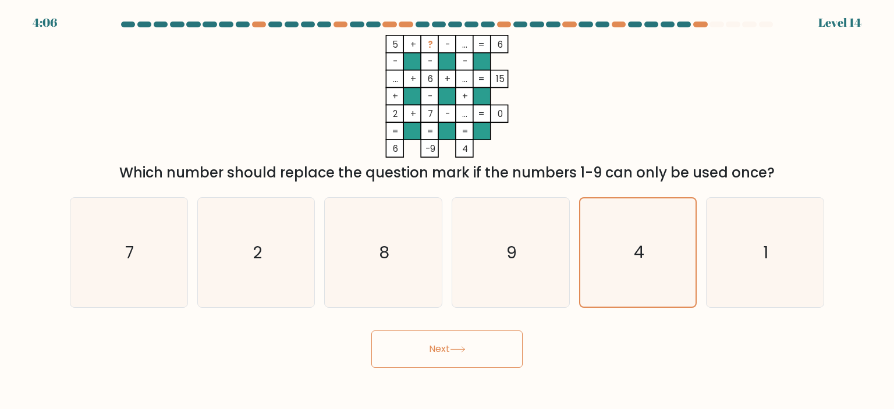
click at [452, 105] on rect at bounding box center [446, 113] width 17 height 17
click at [718, 257] on icon "1" at bounding box center [764, 252] width 109 height 109
click at [448, 211] on input "f. 1" at bounding box center [447, 208] width 1 height 6
radio input "true"
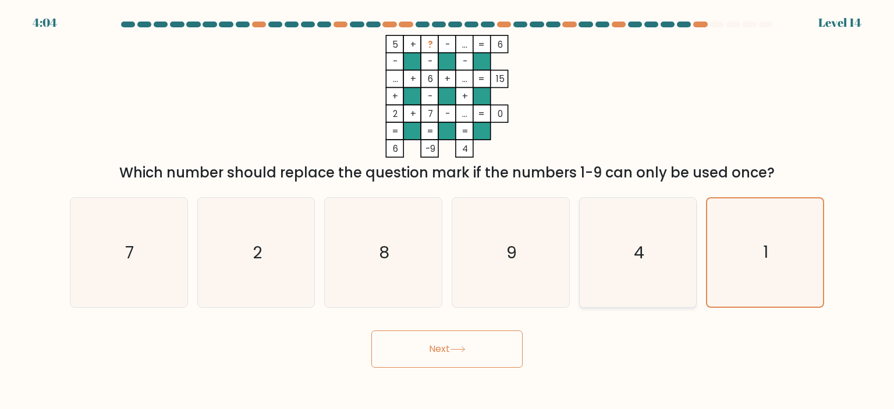
click at [639, 274] on icon "4" at bounding box center [637, 252] width 109 height 109
click at [448, 211] on input "e. 4" at bounding box center [447, 208] width 1 height 6
radio input "true"
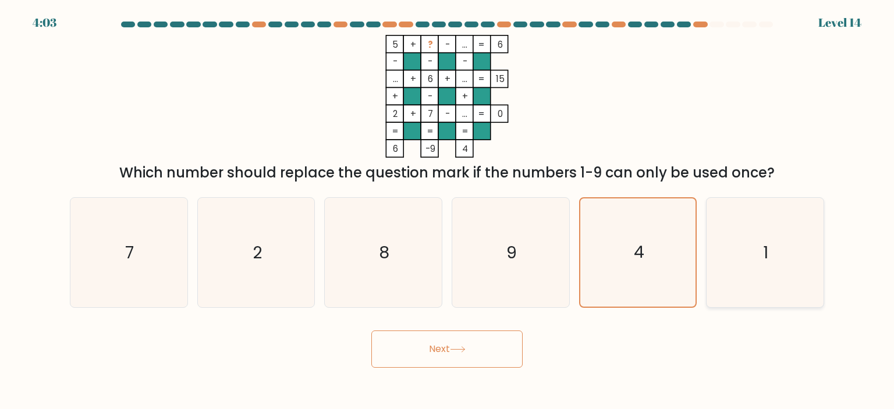
click at [775, 257] on icon "1" at bounding box center [764, 252] width 109 height 109
click at [448, 211] on input "f. 1" at bounding box center [447, 208] width 1 height 6
radio input "true"
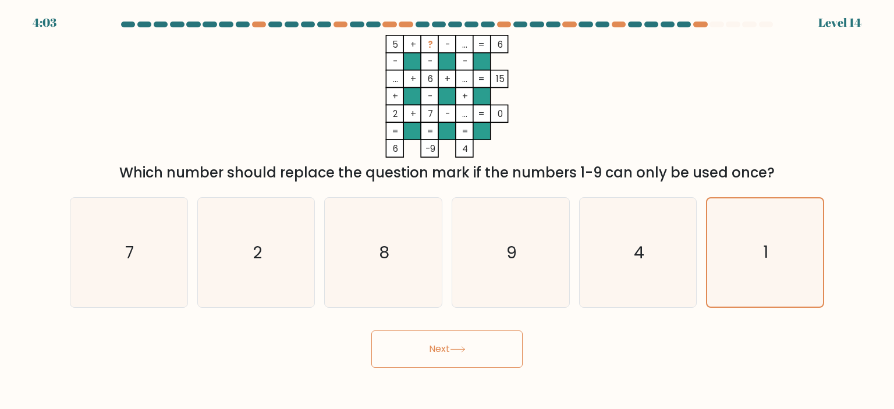
click at [480, 350] on button "Next" at bounding box center [446, 349] width 151 height 37
click at [392, 274] on icon "8" at bounding box center [382, 252] width 109 height 109
click at [447, 211] on input "c. 8" at bounding box center [447, 208] width 1 height 6
radio input "true"
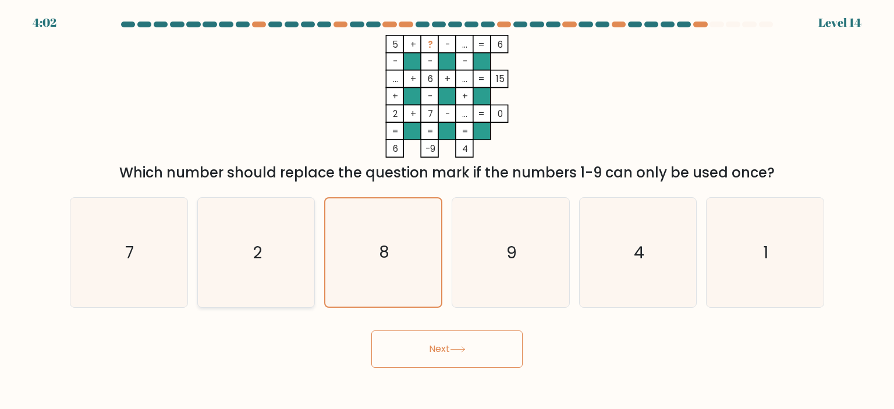
click at [260, 256] on text "2" at bounding box center [257, 252] width 9 height 23
click at [447, 211] on input "b. 2" at bounding box center [447, 208] width 1 height 6
radio input "true"
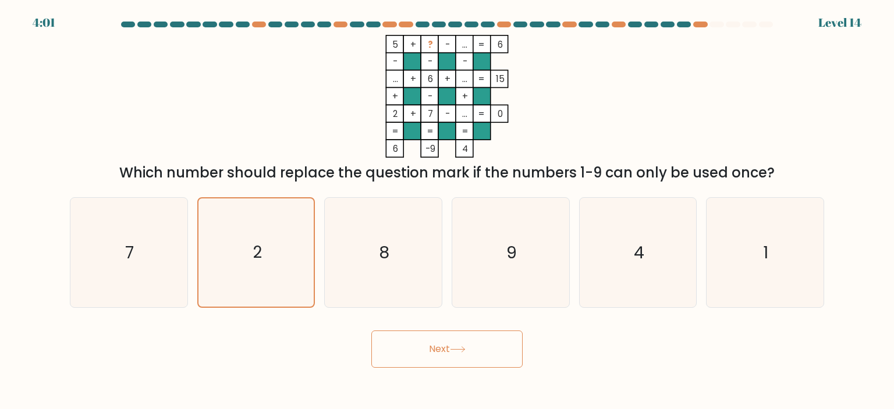
click at [414, 349] on button "Next" at bounding box center [446, 349] width 151 height 37
drag, startPoint x: 142, startPoint y: 254, endPoint x: 388, endPoint y: 265, distance: 246.5
click at [159, 260] on icon "7" at bounding box center [128, 252] width 109 height 109
click at [418, 270] on icon "8" at bounding box center [382, 252] width 109 height 109
click at [447, 211] on input "c. 8" at bounding box center [447, 208] width 1 height 6
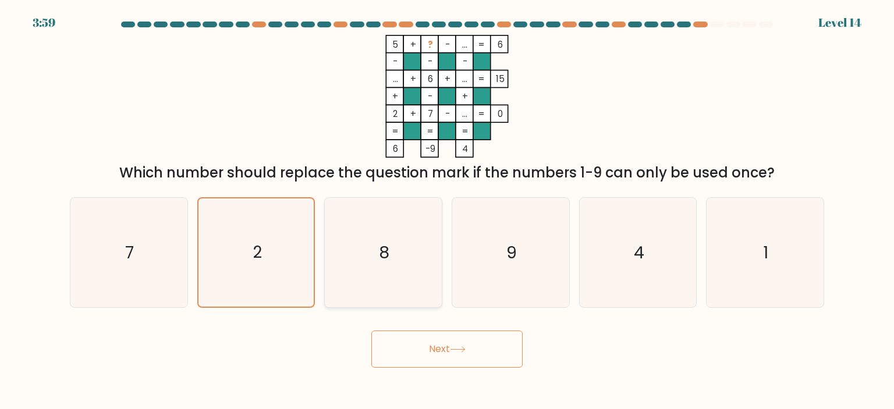
radio input "true"
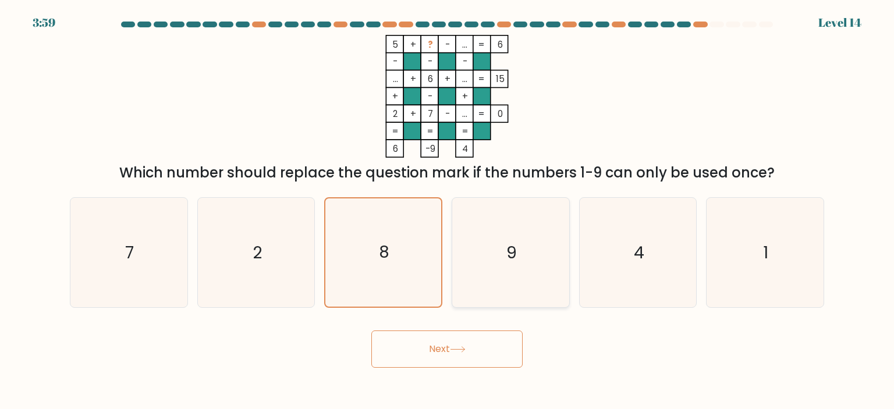
click at [497, 264] on icon "9" at bounding box center [510, 252] width 109 height 109
click at [448, 211] on input "d. 9" at bounding box center [447, 208] width 1 height 6
radio input "true"
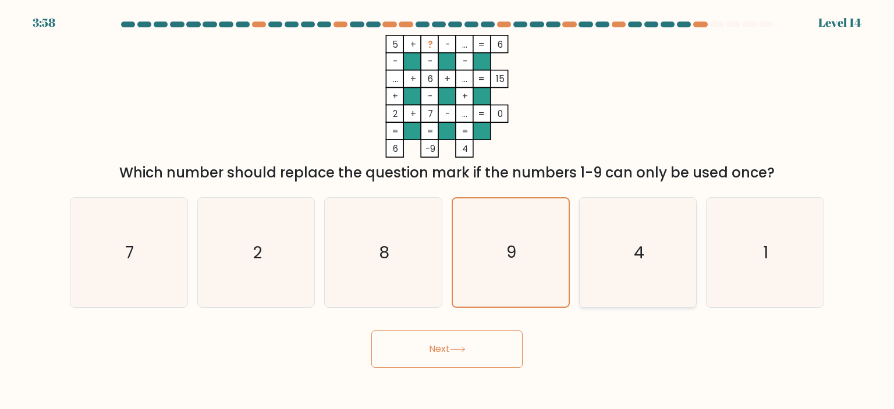
click at [606, 261] on icon "4" at bounding box center [637, 252] width 109 height 109
click at [448, 211] on input "e. 4" at bounding box center [447, 208] width 1 height 6
radio input "true"
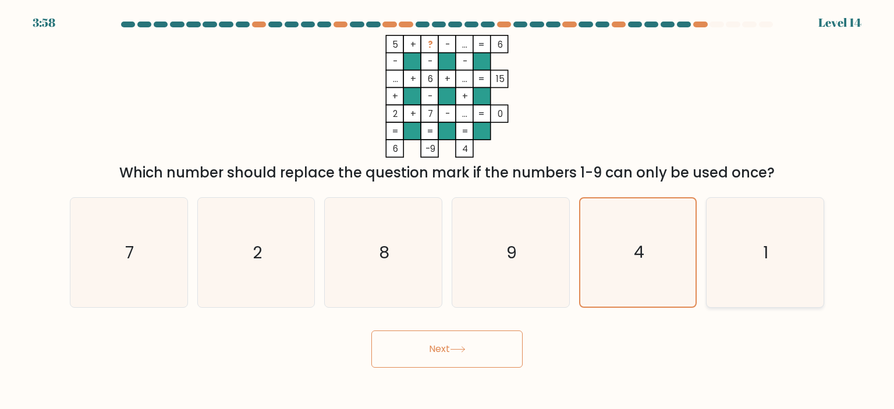
click at [739, 261] on icon "1" at bounding box center [764, 252] width 109 height 109
drag, startPoint x: 392, startPoint y: 256, endPoint x: 409, endPoint y: 328, distance: 73.4
click at [393, 262] on icon "8" at bounding box center [382, 252] width 109 height 109
click at [418, 346] on button "Next" at bounding box center [446, 349] width 151 height 37
click at [301, 265] on icon "2" at bounding box center [255, 252] width 109 height 109
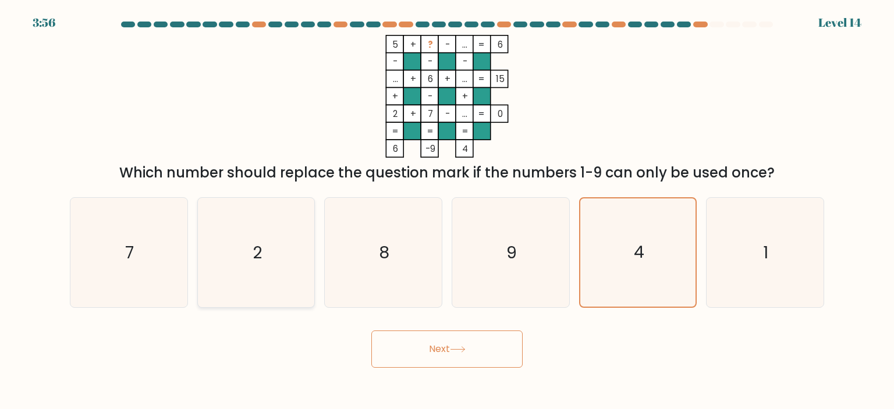
click at [447, 211] on input "b. 2" at bounding box center [447, 208] width 1 height 6
radio input "true"
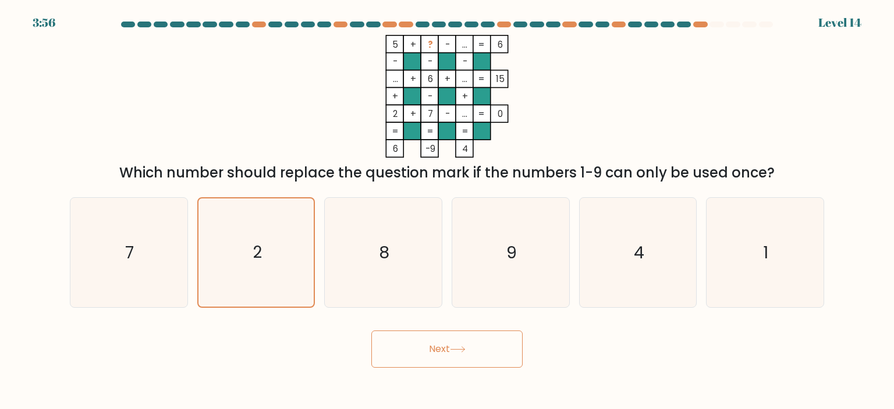
click at [385, 352] on button "Next" at bounding box center [446, 349] width 151 height 37
click at [412, 360] on button "Next" at bounding box center [446, 349] width 151 height 37
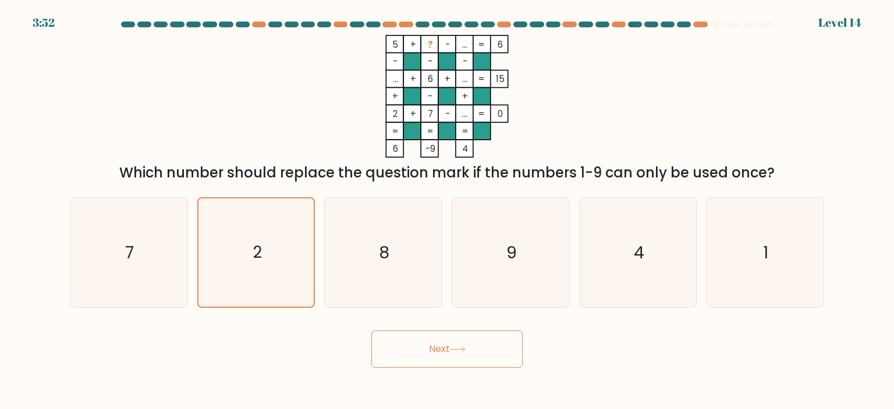
click at [412, 360] on button "Next" at bounding box center [446, 349] width 151 height 37
click at [449, 350] on button "Next" at bounding box center [446, 349] width 151 height 37
click at [260, 235] on icon "2" at bounding box center [256, 252] width 108 height 108
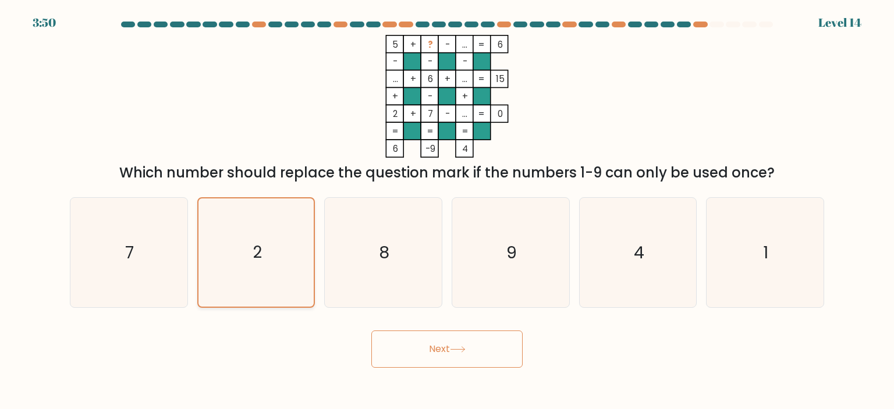
click at [447, 211] on input "b. 2" at bounding box center [447, 208] width 1 height 6
click at [260, 235] on icon "2" at bounding box center [256, 252] width 108 height 108
click at [447, 211] on input "b. 2" at bounding box center [447, 208] width 1 height 6
click at [260, 235] on icon "2" at bounding box center [256, 252] width 108 height 108
click at [447, 211] on input "b. 2" at bounding box center [447, 208] width 1 height 6
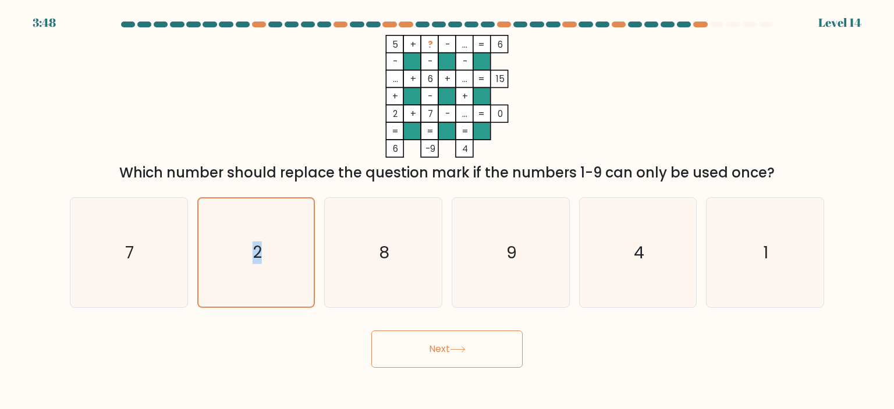
click at [449, 353] on button "Next" at bounding box center [446, 349] width 151 height 37
click at [788, 255] on icon "1" at bounding box center [764, 252] width 109 height 109
click at [448, 211] on input "f. 1" at bounding box center [447, 208] width 1 height 6
radio input "true"
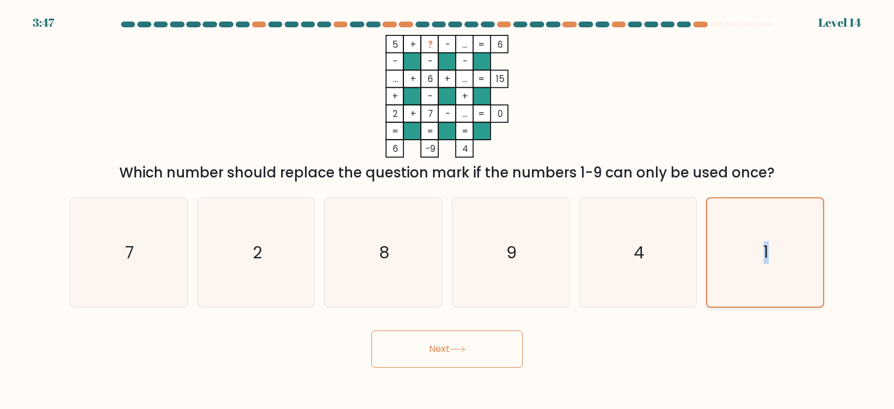
click at [787, 255] on icon "1" at bounding box center [765, 252] width 108 height 108
click at [448, 211] on input "f. 1" at bounding box center [447, 208] width 1 height 6
click at [448, 346] on button "Next" at bounding box center [446, 349] width 151 height 37
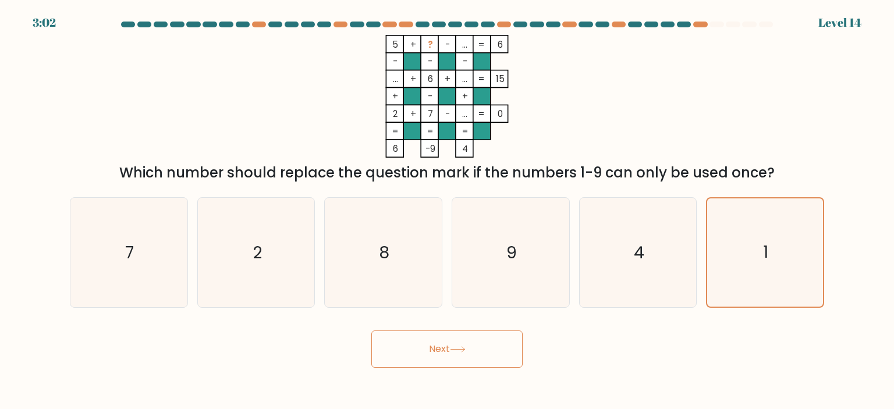
click at [613, 346] on div "Next" at bounding box center [447, 345] width 768 height 46
click at [599, 351] on div "Next" at bounding box center [447, 345] width 768 height 46
click at [619, 264] on icon "4" at bounding box center [637, 252] width 109 height 109
click at [448, 211] on input "e. 4" at bounding box center [447, 208] width 1 height 6
radio input "true"
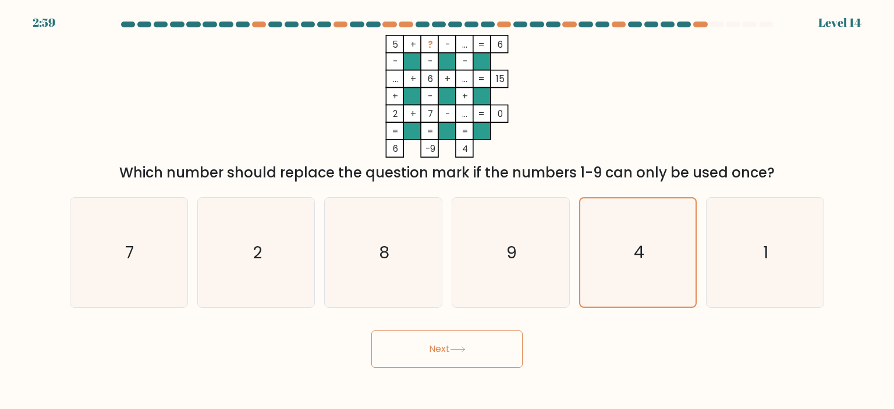
click at [442, 350] on button "Next" at bounding box center [446, 349] width 151 height 37
click at [427, 349] on button "Next" at bounding box center [446, 349] width 151 height 37
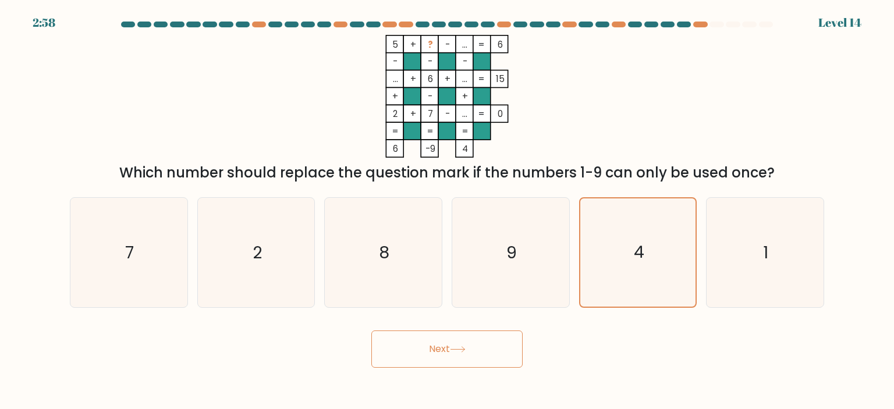
click at [427, 349] on button "Next" at bounding box center [446, 349] width 151 height 37
drag, startPoint x: 371, startPoint y: 267, endPoint x: 289, endPoint y: 260, distance: 82.9
click at [371, 267] on icon "8" at bounding box center [382, 252] width 109 height 109
click at [447, 211] on input "c. 8" at bounding box center [447, 208] width 1 height 6
radio input "true"
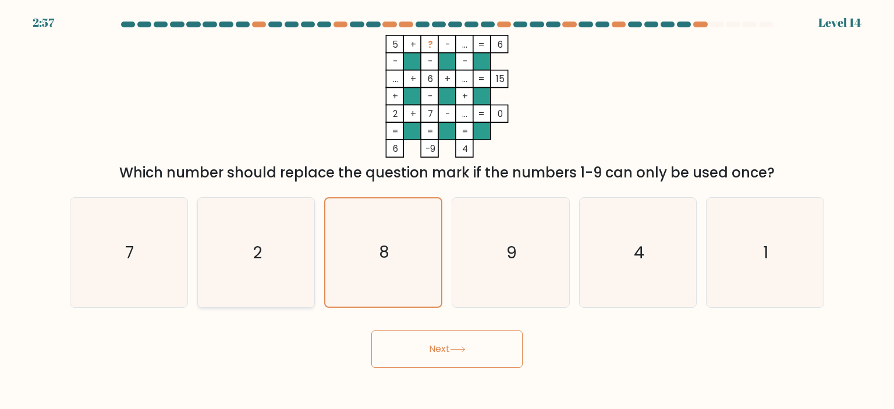
click at [283, 260] on icon "2" at bounding box center [255, 252] width 109 height 109
click at [447, 211] on input "b. 2" at bounding box center [447, 208] width 1 height 6
radio input "true"
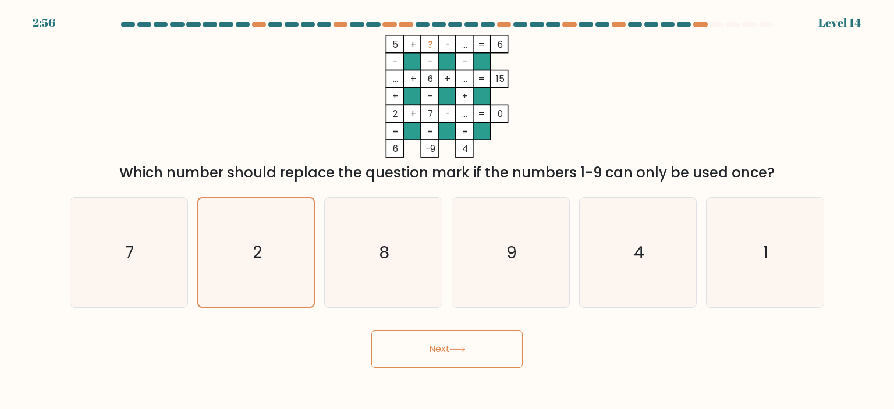
click at [410, 360] on button "Next" at bounding box center [446, 349] width 151 height 37
drag, startPoint x: 755, startPoint y: 194, endPoint x: 741, endPoint y: 228, distance: 36.0
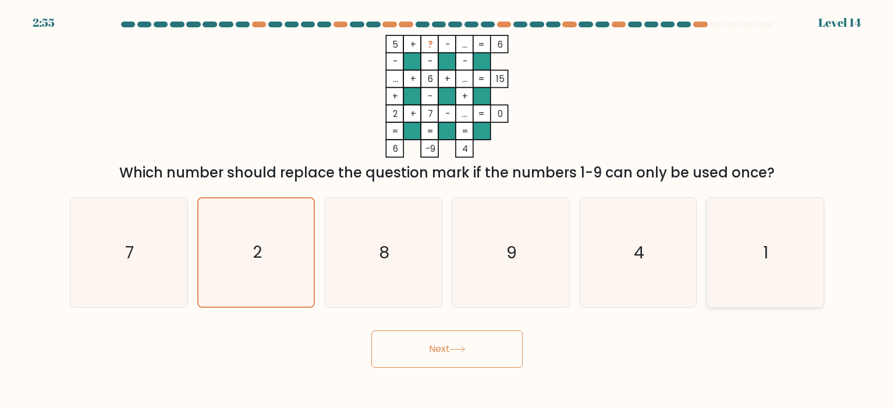
click at [752, 202] on div "a. 7 b. 2 c. 8 d." at bounding box center [447, 248] width 764 height 120
click at [740, 232] on icon "1" at bounding box center [764, 252] width 109 height 109
click at [448, 211] on input "f. 1" at bounding box center [447, 208] width 1 height 6
radio input "true"
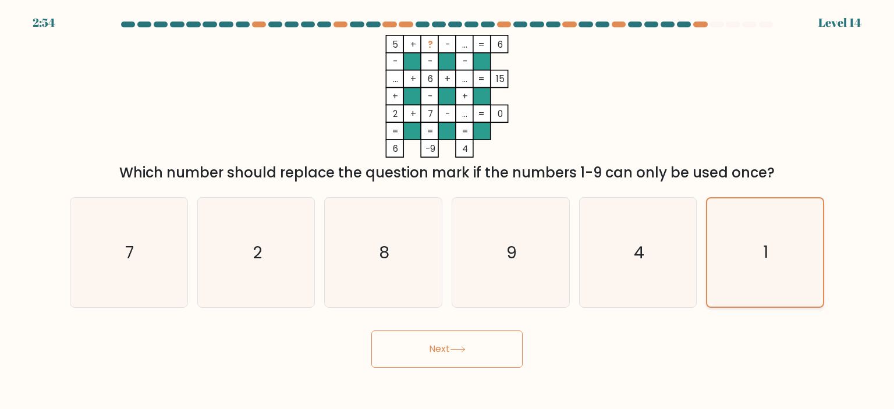
click at [739, 233] on icon "1" at bounding box center [765, 252] width 108 height 108
click at [448, 211] on input "f. 1" at bounding box center [447, 208] width 1 height 6
click at [158, 27] on div at bounding box center [161, 25] width 14 height 6
drag, startPoint x: 173, startPoint y: 24, endPoint x: 185, endPoint y: 27, distance: 12.4
click at [173, 26] on div at bounding box center [177, 25] width 14 height 6
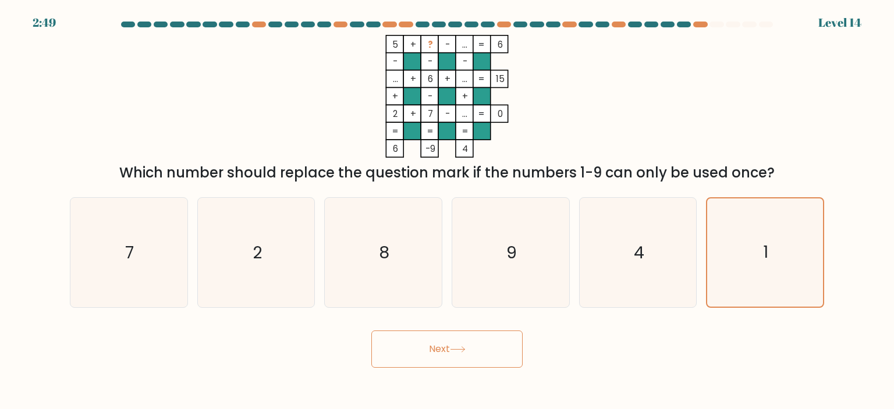
drag, startPoint x: 188, startPoint y: 24, endPoint x: 193, endPoint y: 29, distance: 6.6
click at [188, 25] on div at bounding box center [193, 25] width 14 height 6
click at [435, 350] on button "Next" at bounding box center [446, 349] width 151 height 37
click at [467, 358] on button "Next" at bounding box center [446, 349] width 151 height 37
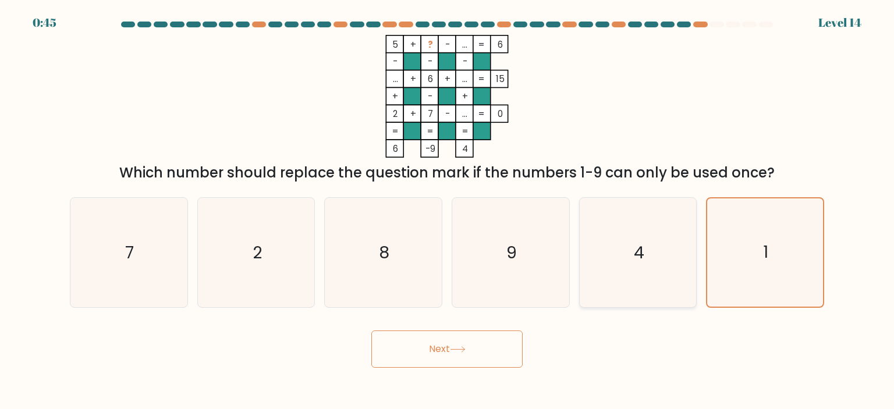
click at [607, 249] on icon "4" at bounding box center [637, 252] width 109 height 109
click at [448, 211] on input "e. 4" at bounding box center [447, 208] width 1 height 6
radio input "true"
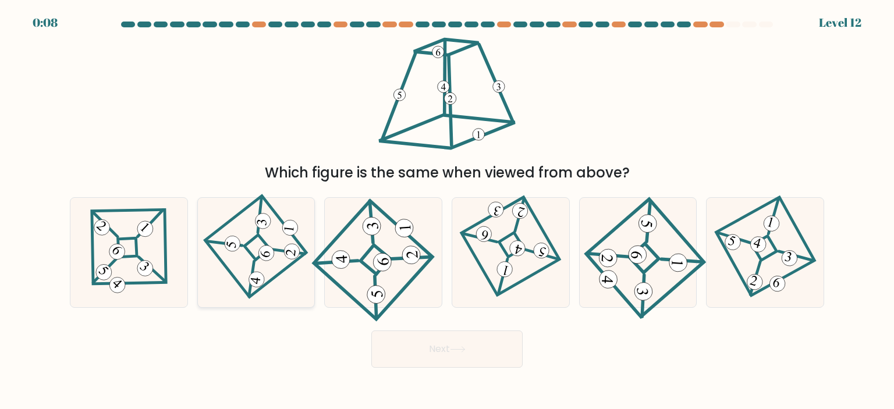
click at [302, 253] on 55 at bounding box center [288, 252] width 34 height 34
click at [447, 211] on input "b." at bounding box center [447, 208] width 1 height 6
radio input "true"
click at [402, 367] on button "Next" at bounding box center [446, 349] width 151 height 37
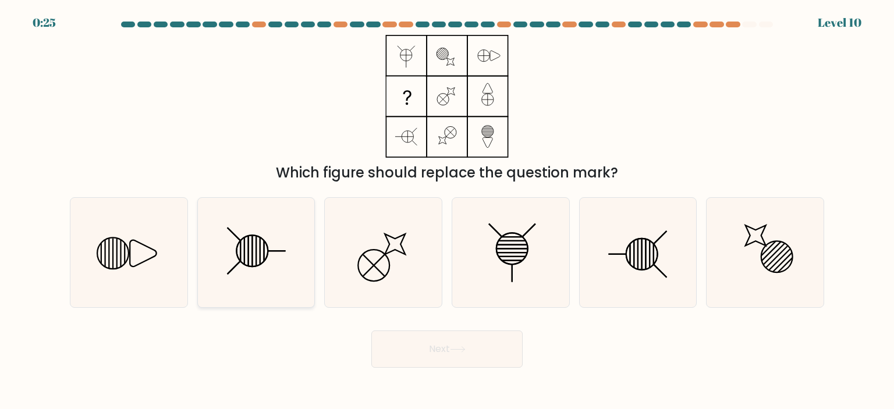
click at [299, 264] on icon at bounding box center [255, 252] width 109 height 109
click at [447, 211] on input "b." at bounding box center [447, 208] width 1 height 6
radio input "true"
click at [407, 355] on button "Next" at bounding box center [446, 349] width 151 height 37
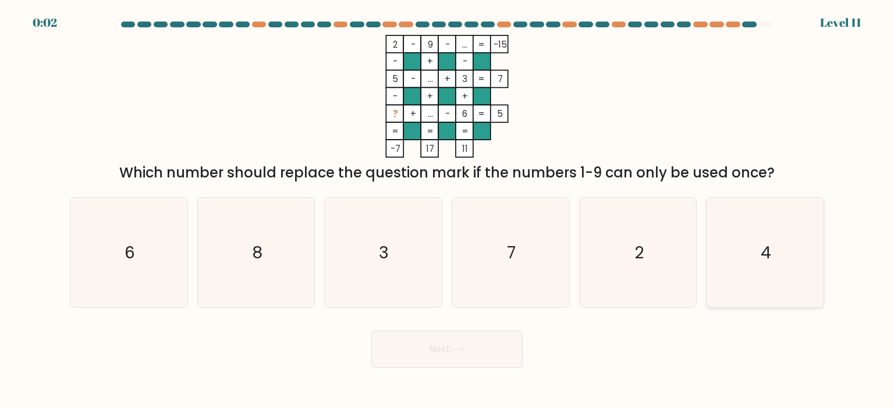
drag, startPoint x: 744, startPoint y: 272, endPoint x: 711, endPoint y: 275, distance: 32.7
click at [740, 272] on icon "4" at bounding box center [764, 252] width 109 height 109
click at [512, 345] on button "Next" at bounding box center [446, 349] width 151 height 37
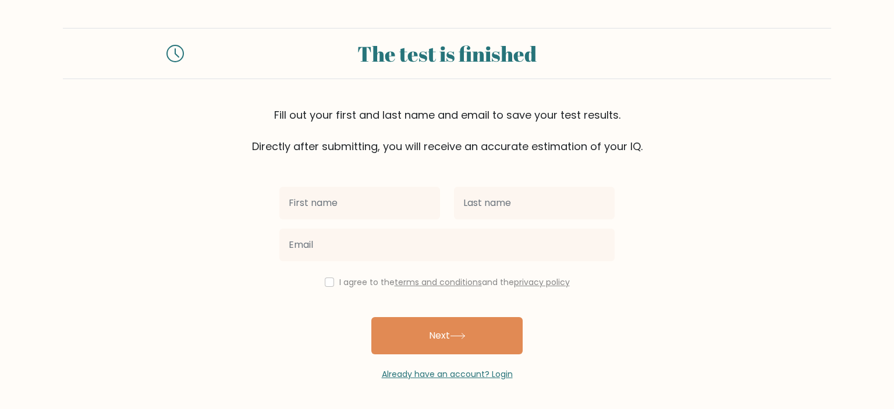
click at [423, 203] on input "text" at bounding box center [359, 203] width 161 height 33
type input "[PERSON_NAME]"
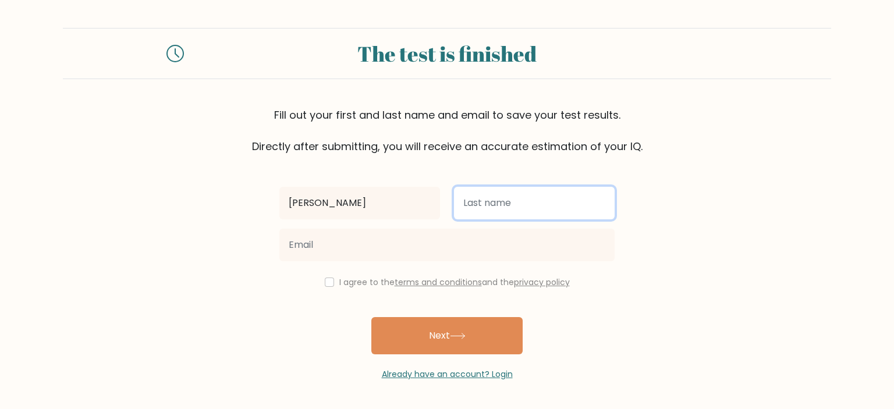
click at [475, 204] on input "text" at bounding box center [534, 203] width 161 height 33
type input "[PERSON_NAME]"
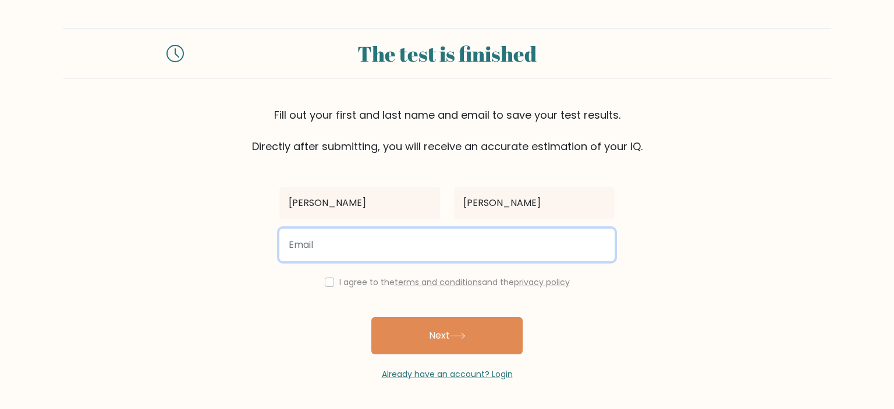
click at [460, 243] on input "email" at bounding box center [446, 245] width 335 height 33
type input "v"
type input "c"
type input "[EMAIL_ADDRESS][DOMAIN_NAME]"
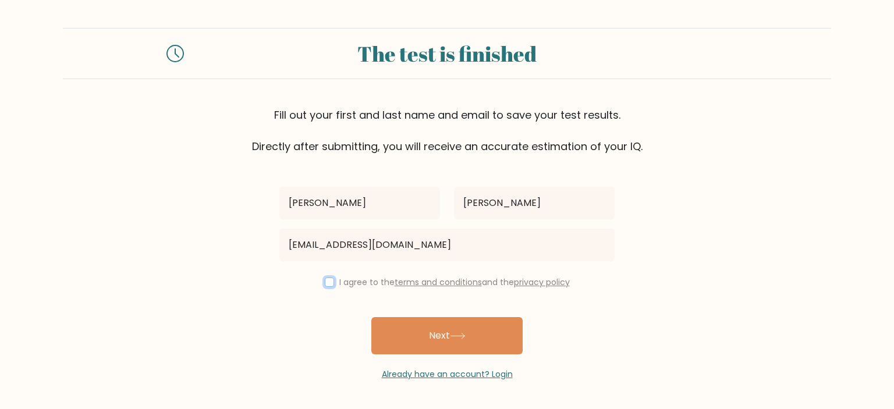
drag, startPoint x: 327, startPoint y: 283, endPoint x: 344, endPoint y: 304, distance: 26.9
click at [327, 283] on input "checkbox" at bounding box center [329, 282] width 9 height 9
checkbox input "true"
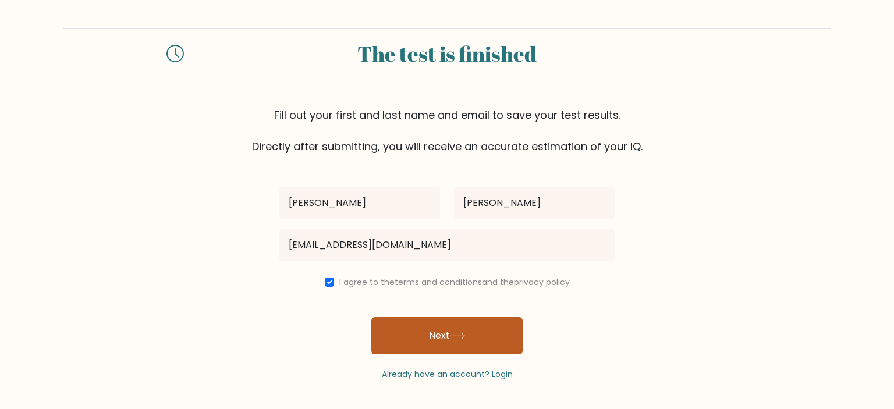
click at [377, 332] on button "Next" at bounding box center [446, 335] width 151 height 37
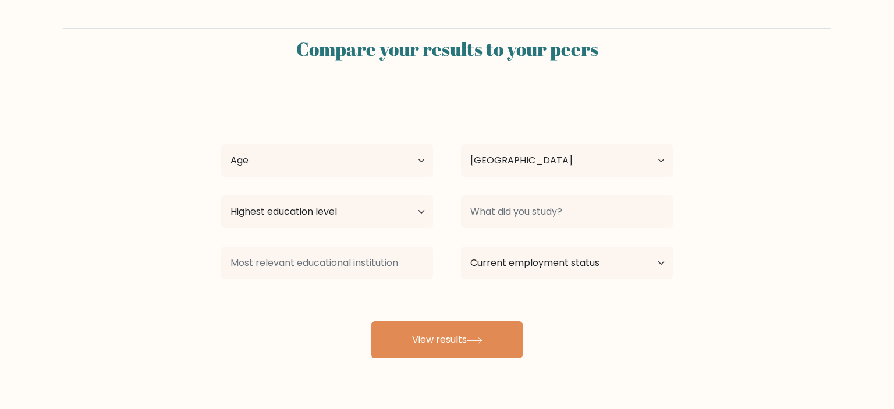
select select "PH"
click at [221, 144] on select "Age Under [DEMOGRAPHIC_DATA] [DEMOGRAPHIC_DATA] [DEMOGRAPHIC_DATA] [DEMOGRAPHIC…" at bounding box center [327, 160] width 212 height 33
select select "45_54"
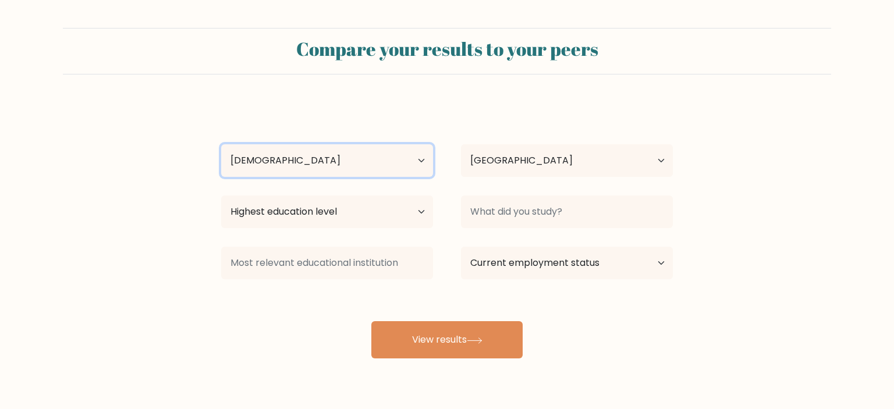
click option "[DEMOGRAPHIC_DATA]" at bounding box center [0, 0] width 0 height 0
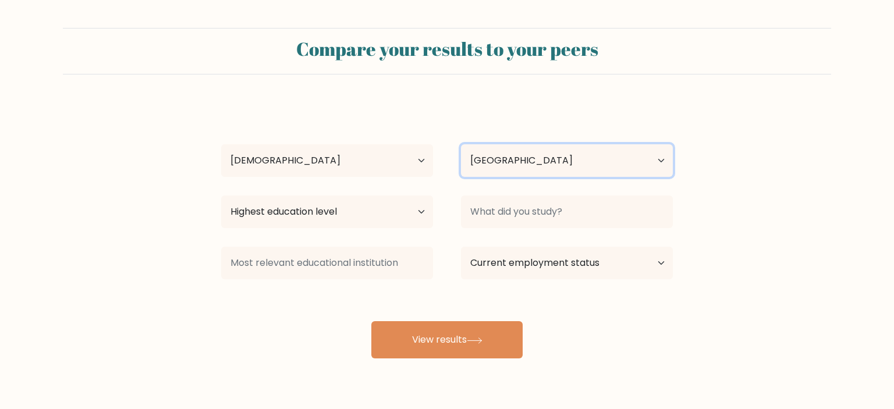
click at [461, 144] on select "Country [GEOGRAPHIC_DATA] [GEOGRAPHIC_DATA] [GEOGRAPHIC_DATA] [US_STATE] [GEOGR…" at bounding box center [567, 160] width 212 height 33
click option "[GEOGRAPHIC_DATA]" at bounding box center [0, 0] width 0 height 0
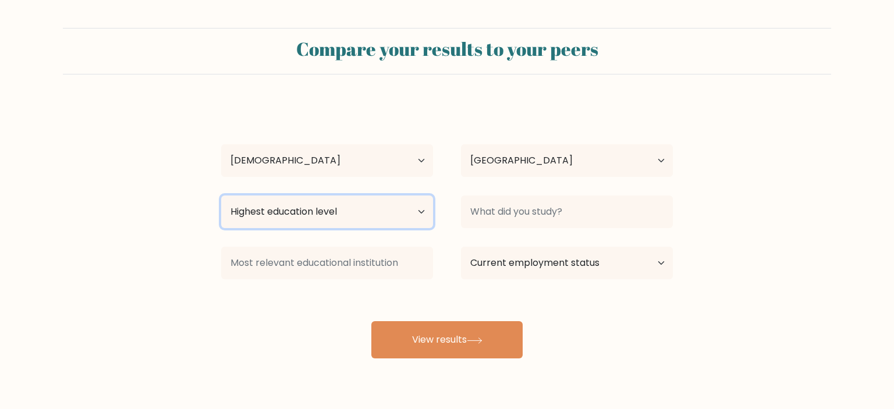
click at [221, 196] on select "Highest education level No schooling Primary Lower Secondary Upper Secondary Oc…" at bounding box center [327, 212] width 212 height 33
select select "bachelors_degree"
click option "Bachelor's degree" at bounding box center [0, 0] width 0 height 0
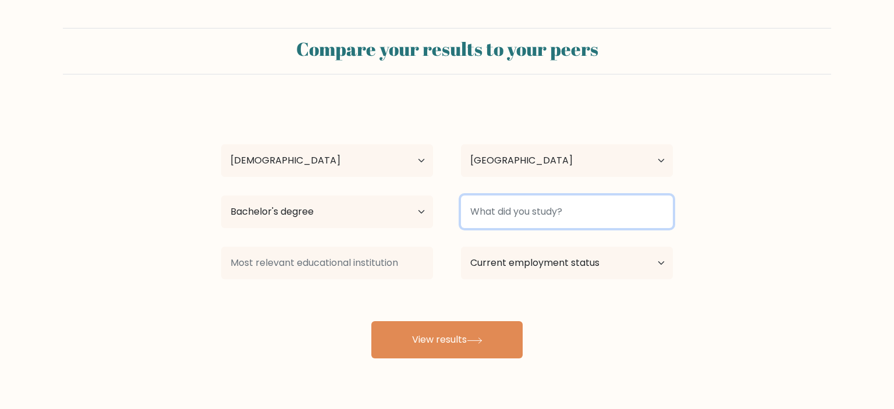
click at [496, 217] on input at bounding box center [567, 212] width 212 height 33
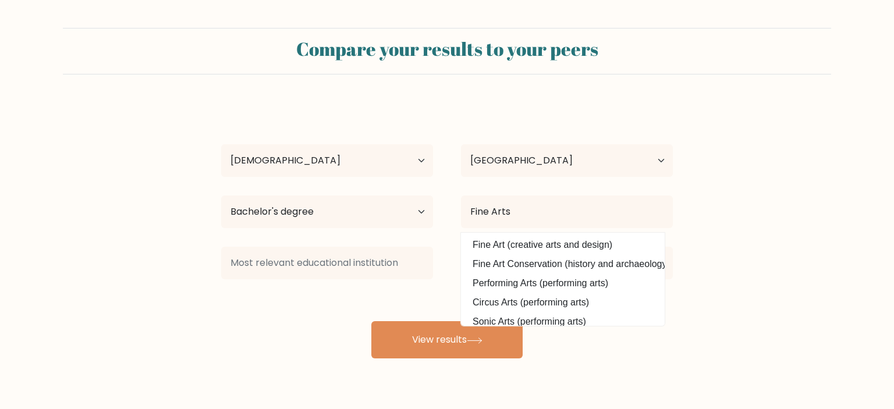
drag, startPoint x: 544, startPoint y: 242, endPoint x: 525, endPoint y: 257, distance: 24.0
click at [544, 242] on option "Fine Art (creative arts and design)" at bounding box center [563, 245] width 198 height 19
type input "Fine Art"
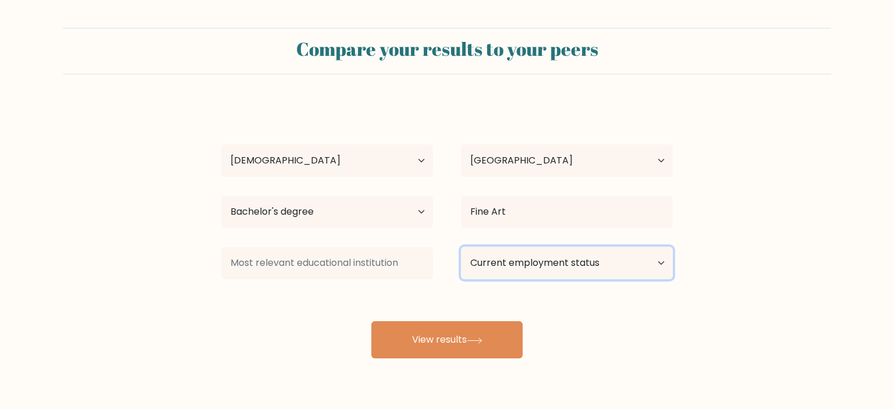
click at [461, 247] on select "Current employment status Employed Student Retired Other / prefer not to answer" at bounding box center [567, 263] width 212 height 33
select select "other"
click option "Other / prefer not to answer" at bounding box center [0, 0] width 0 height 0
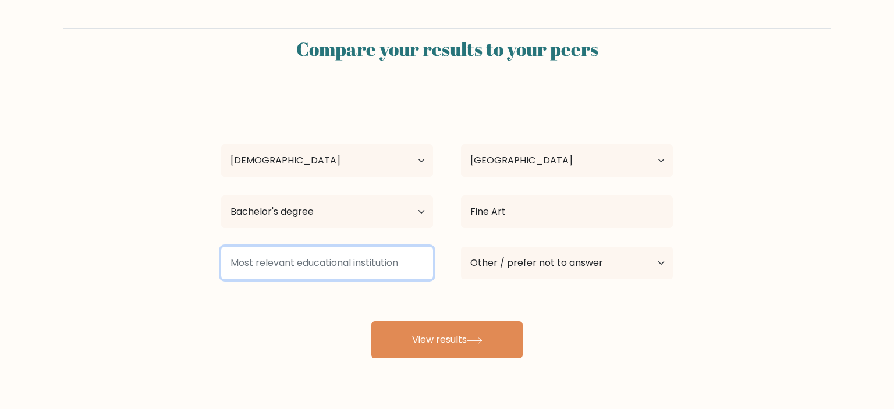
click at [399, 259] on input at bounding box center [327, 263] width 212 height 33
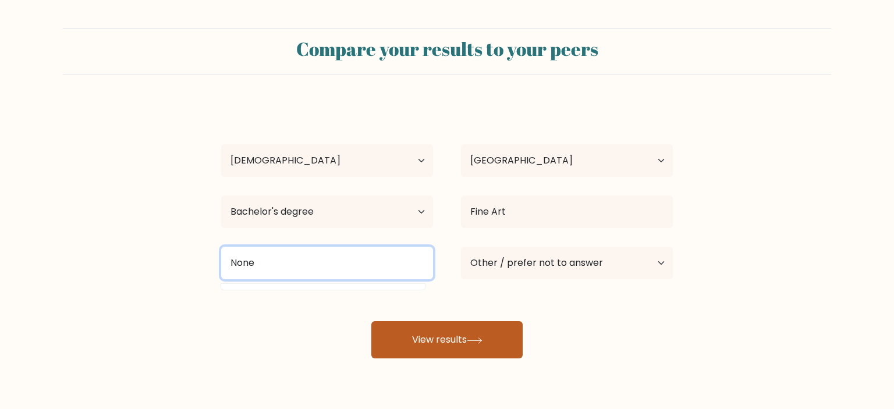
type input "None"
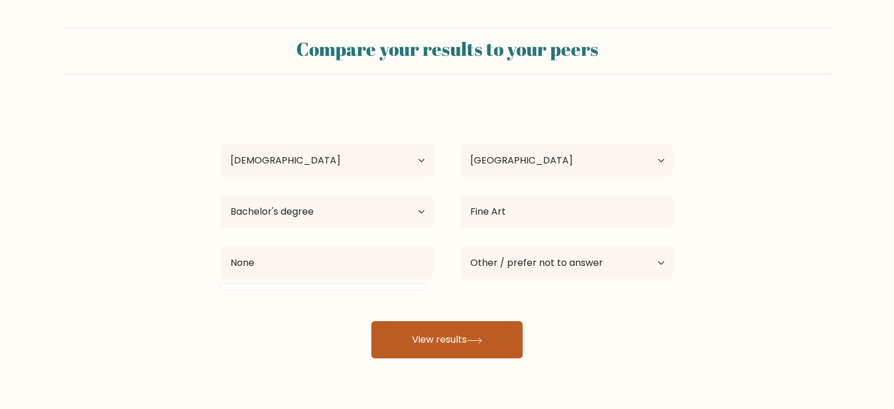
click at [432, 352] on button "View results" at bounding box center [446, 339] width 151 height 37
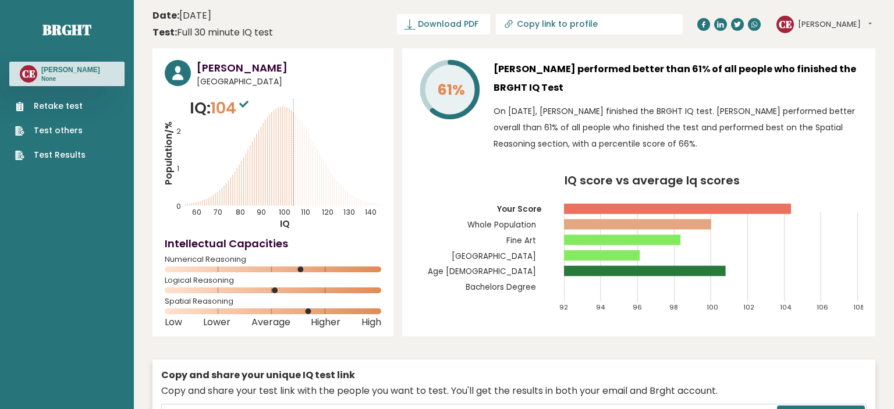
click at [810, 22] on button "[PERSON_NAME]" at bounding box center [835, 25] width 74 height 12
click at [814, 55] on link "Profile" at bounding box center [828, 59] width 59 height 16
click at [809, 25] on button "[PERSON_NAME]" at bounding box center [835, 25] width 74 height 12
click at [815, 40] on link "Dashboard" at bounding box center [828, 43] width 59 height 16
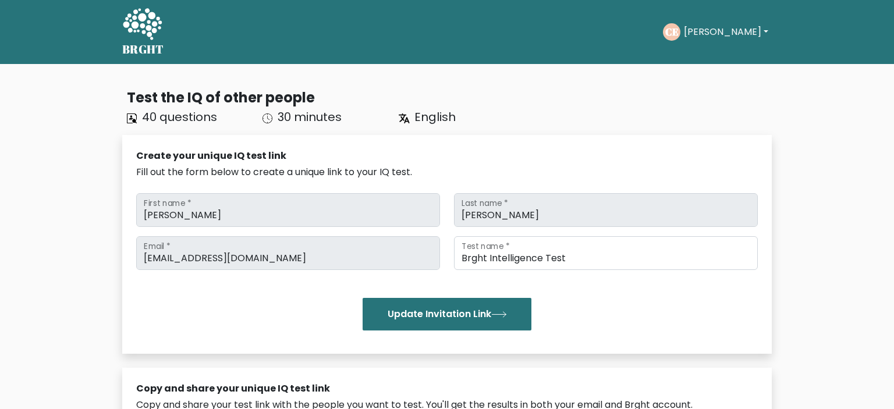
click at [725, 26] on button "[PERSON_NAME]" at bounding box center [725, 31] width 91 height 15
click at [725, 69] on link "Profile" at bounding box center [709, 75] width 92 height 19
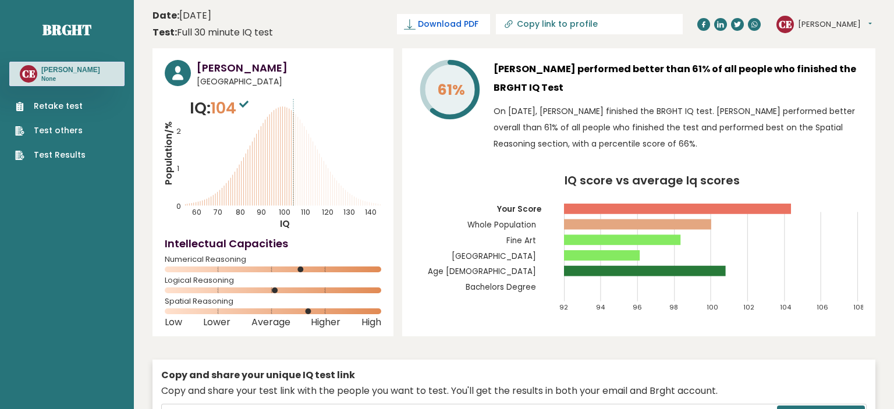
click at [459, 26] on span "Download PDF" at bounding box center [448, 24] width 61 height 12
